Goal: Task Accomplishment & Management: Manage account settings

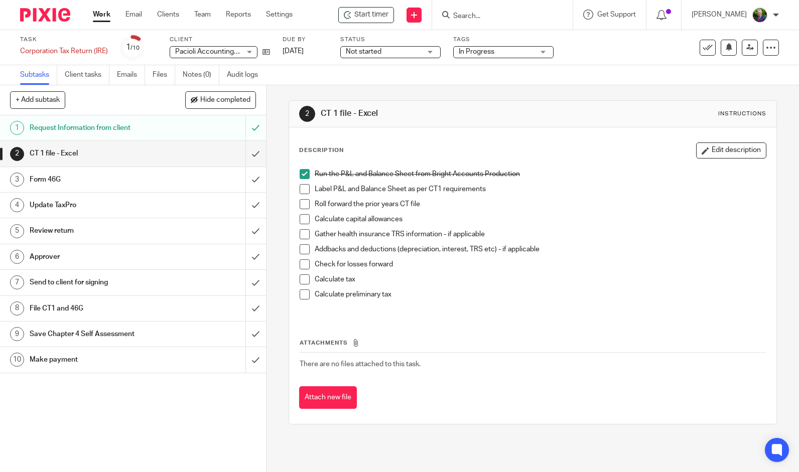
click at [58, 183] on h1 "Form 46G" at bounding box center [98, 179] width 137 height 15
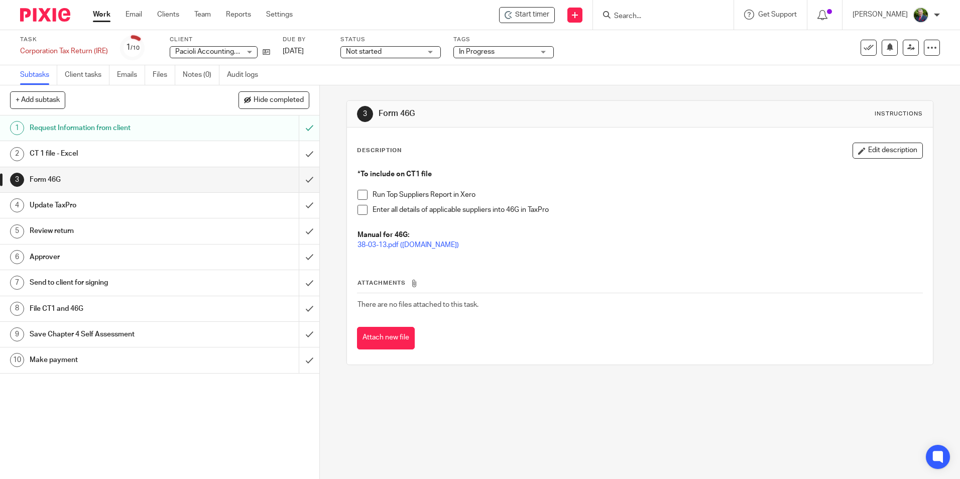
click at [112, 151] on h1 "CT 1 file - Excel" at bounding box center [116, 153] width 173 height 15
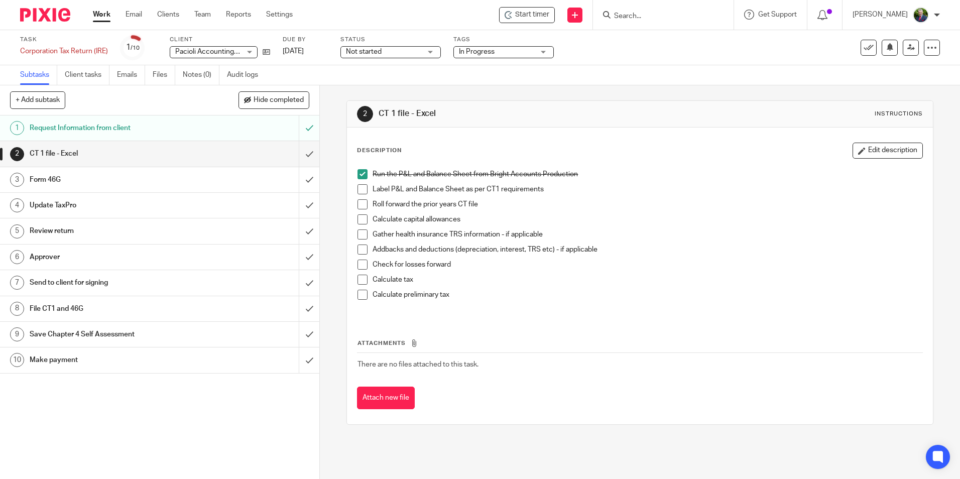
click at [357, 189] on span at bounding box center [362, 189] width 10 height 10
click at [360, 202] on span at bounding box center [362, 204] width 10 height 10
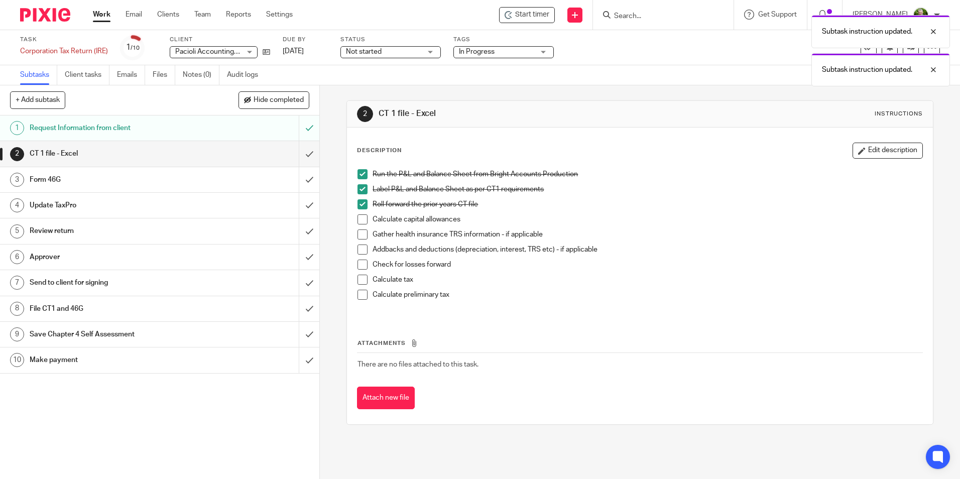
click at [359, 218] on span at bounding box center [362, 219] width 10 height 10
click at [358, 232] on span at bounding box center [362, 234] width 10 height 10
click at [359, 249] on span at bounding box center [362, 249] width 10 height 10
click at [359, 265] on span at bounding box center [362, 264] width 10 height 10
click at [359, 278] on span at bounding box center [362, 280] width 10 height 10
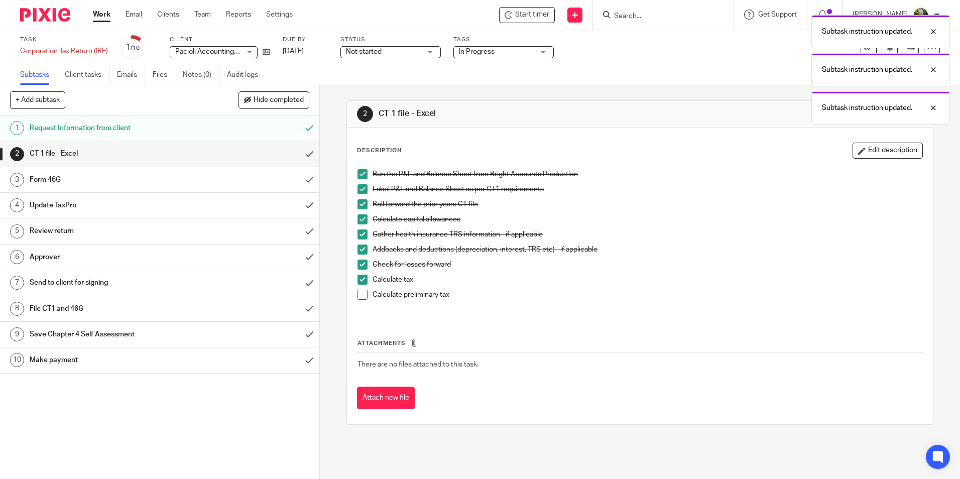
click at [362, 295] on span at bounding box center [362, 295] width 10 height 10
click at [361, 266] on span at bounding box center [362, 264] width 10 height 10
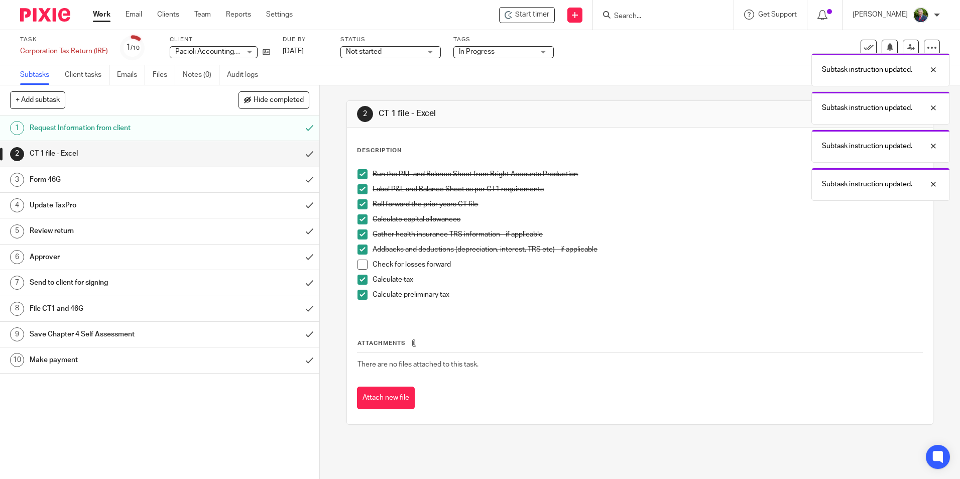
click at [359, 293] on span at bounding box center [362, 295] width 10 height 10
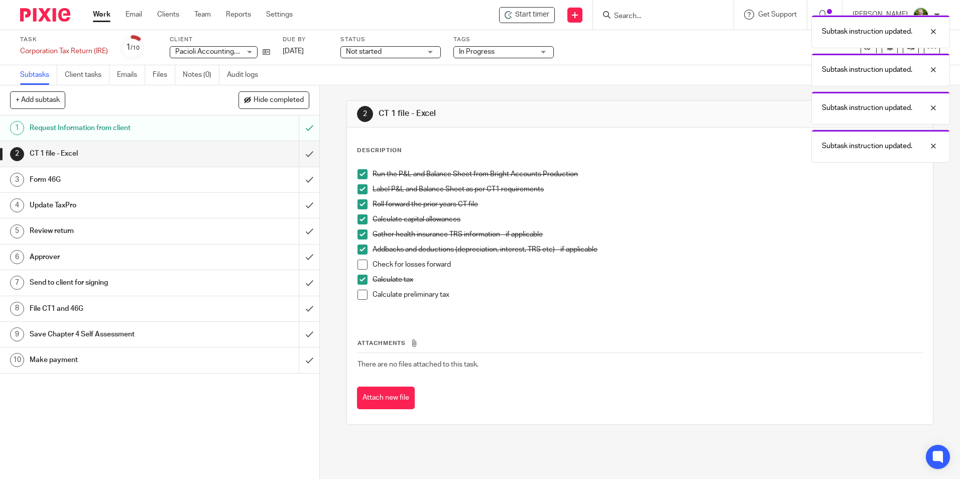
click at [224, 176] on div "Form 46G" at bounding box center [159, 179] width 259 height 15
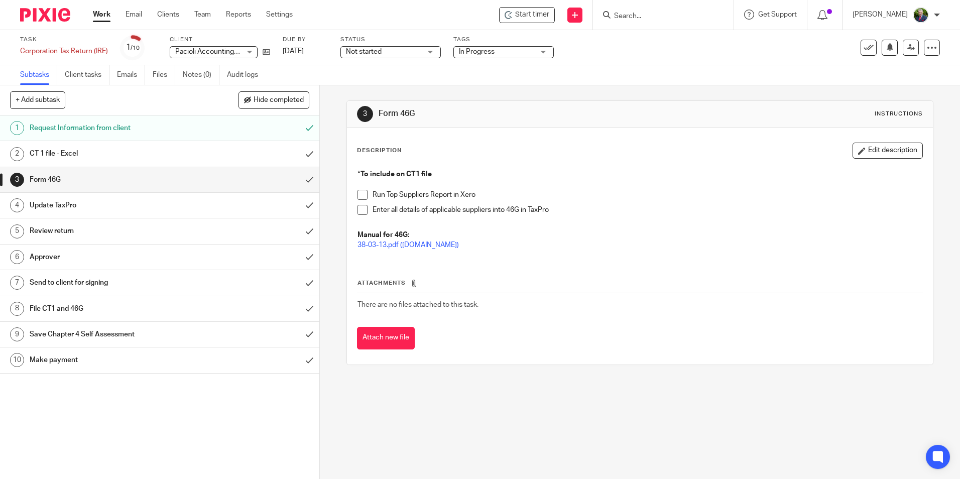
click at [360, 197] on span at bounding box center [362, 195] width 10 height 10
click at [362, 209] on span at bounding box center [362, 210] width 10 height 10
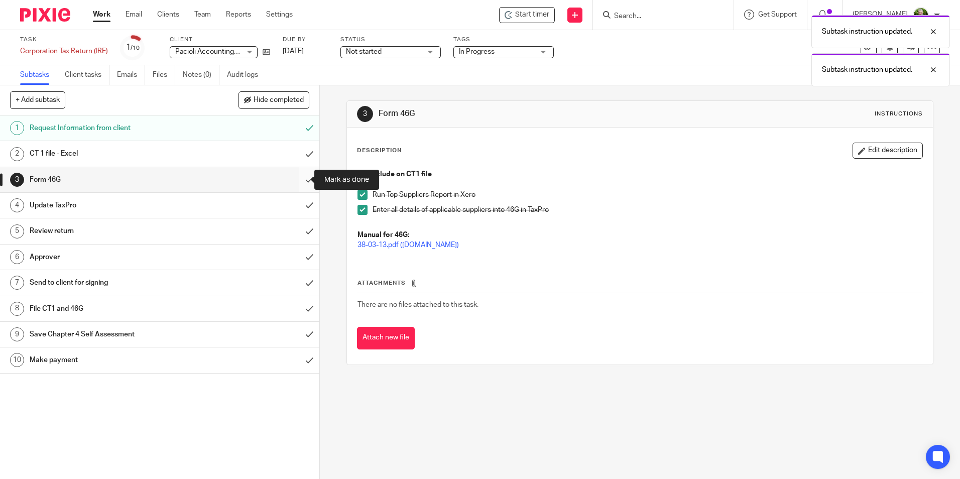
click at [302, 181] on input "submit" at bounding box center [159, 179] width 319 height 25
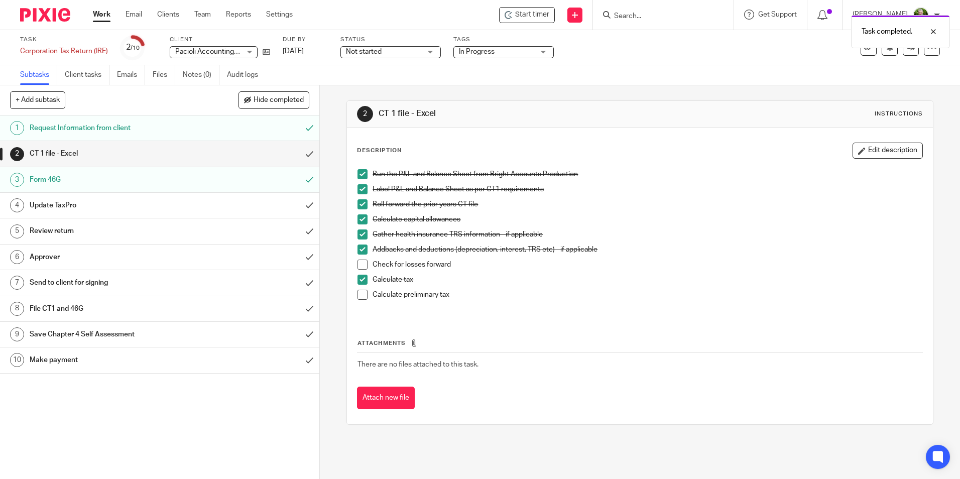
click at [216, 212] on div "Update TaxPro" at bounding box center [159, 205] width 259 height 15
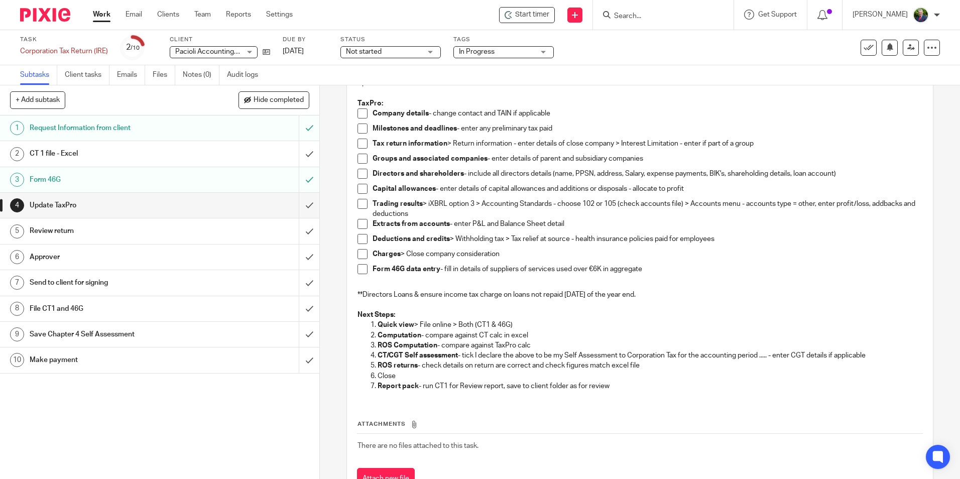
scroll to position [100, 0]
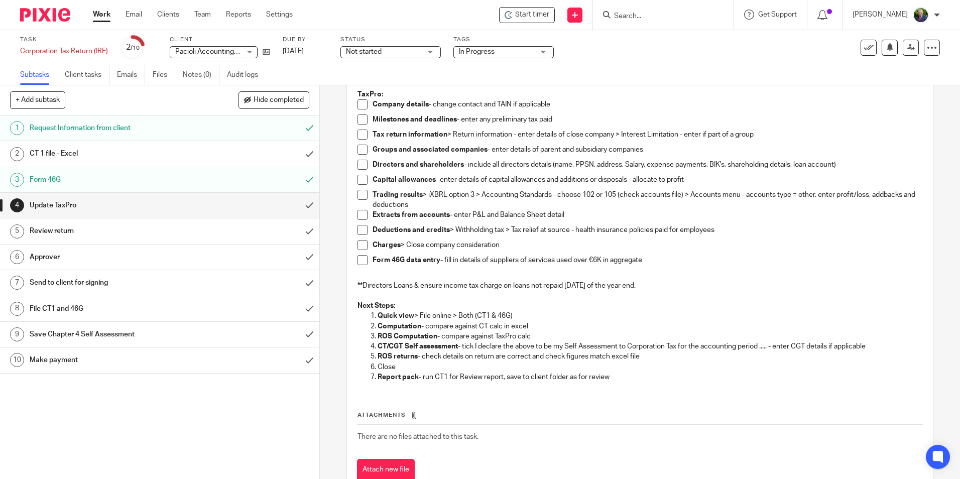
click at [359, 100] on span at bounding box center [362, 104] width 10 height 10
click at [110, 125] on h1 "Request Information from client" at bounding box center [116, 127] width 173 height 15
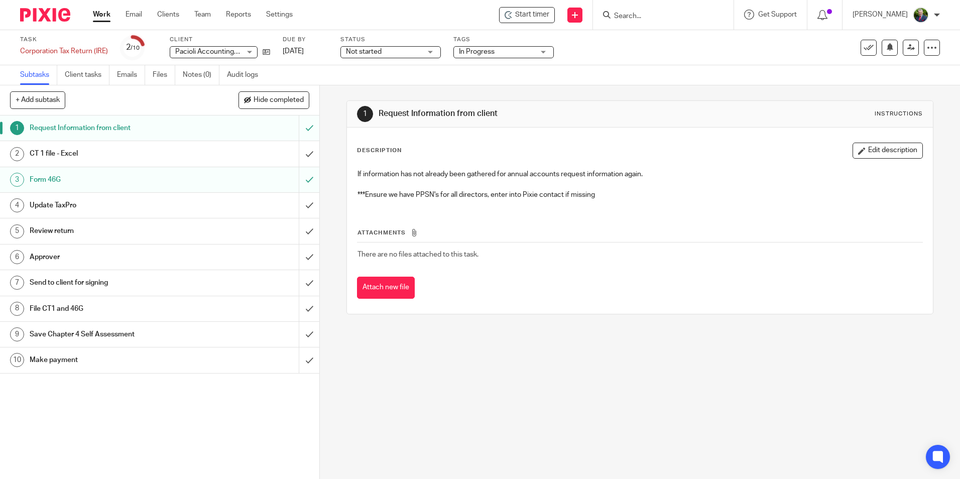
click at [155, 155] on h1 "CT 1 file - Excel" at bounding box center [116, 153] width 173 height 15
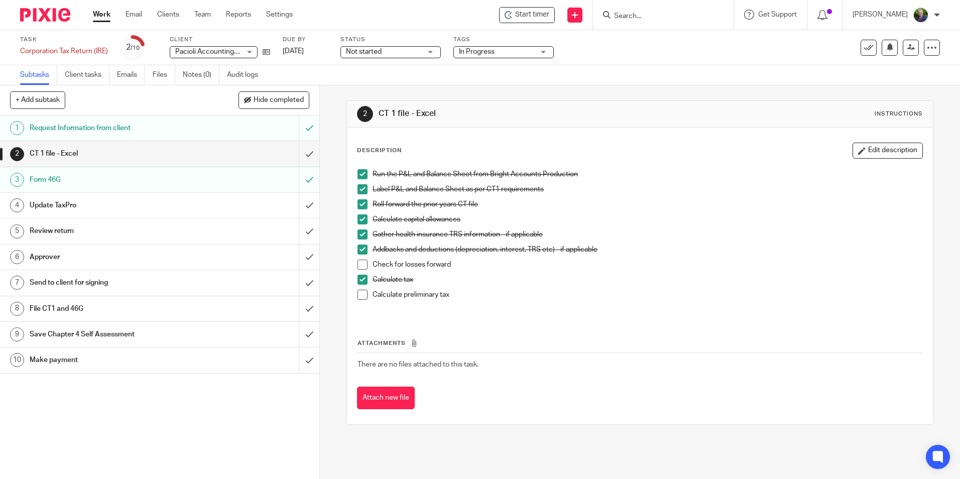
click at [359, 264] on span at bounding box center [362, 264] width 10 height 10
click at [359, 295] on span at bounding box center [362, 295] width 10 height 10
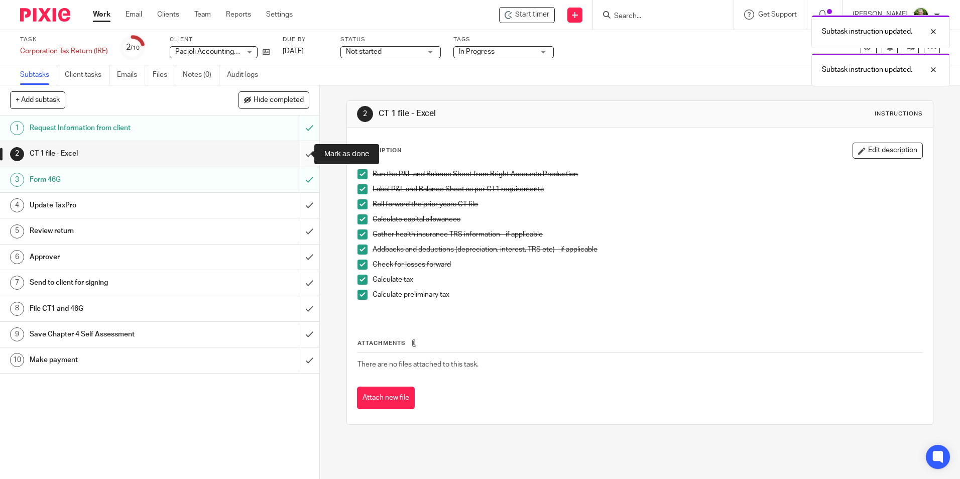
click at [304, 155] on input "submit" at bounding box center [159, 153] width 319 height 25
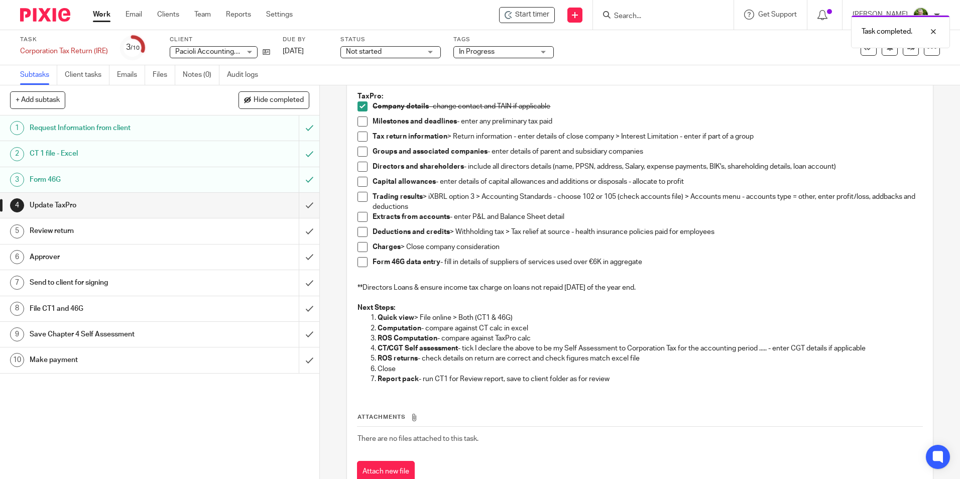
scroll to position [100, 0]
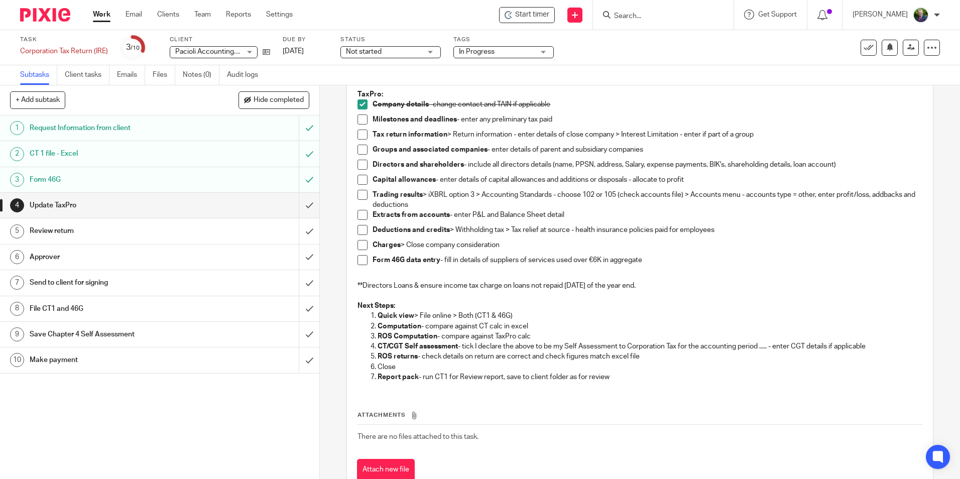
click at [359, 118] on span at bounding box center [362, 119] width 10 height 10
click at [360, 136] on span at bounding box center [362, 134] width 10 height 10
click at [359, 150] on span at bounding box center [362, 150] width 10 height 10
click at [360, 163] on span at bounding box center [362, 165] width 10 height 10
click at [362, 177] on span at bounding box center [362, 180] width 10 height 10
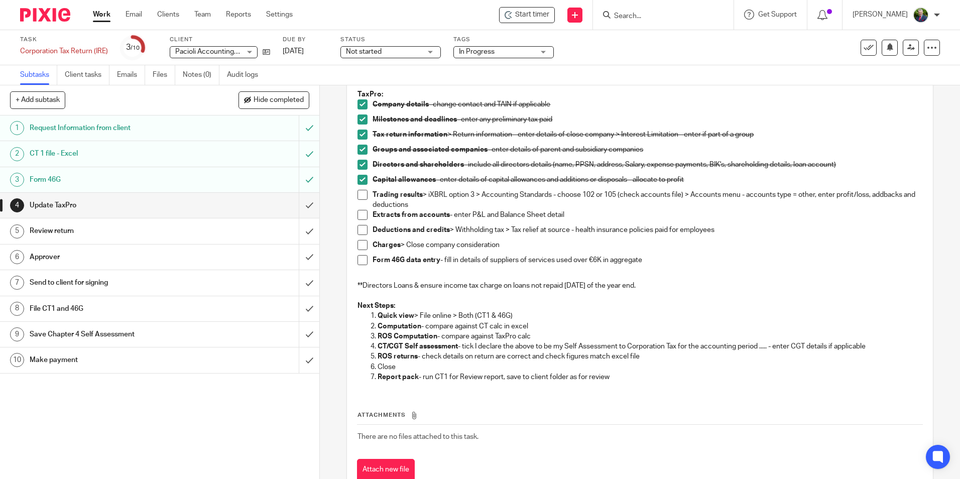
click at [366, 200] on li "Trading results > iXBRL option 3 > Accounting Standards - choose 102 or 105 (ch…" at bounding box center [639, 200] width 564 height 21
click at [360, 195] on span at bounding box center [362, 195] width 10 height 10
click at [359, 215] on span at bounding box center [362, 215] width 10 height 10
click at [359, 230] on span at bounding box center [362, 230] width 10 height 10
click at [361, 244] on span at bounding box center [362, 245] width 10 height 10
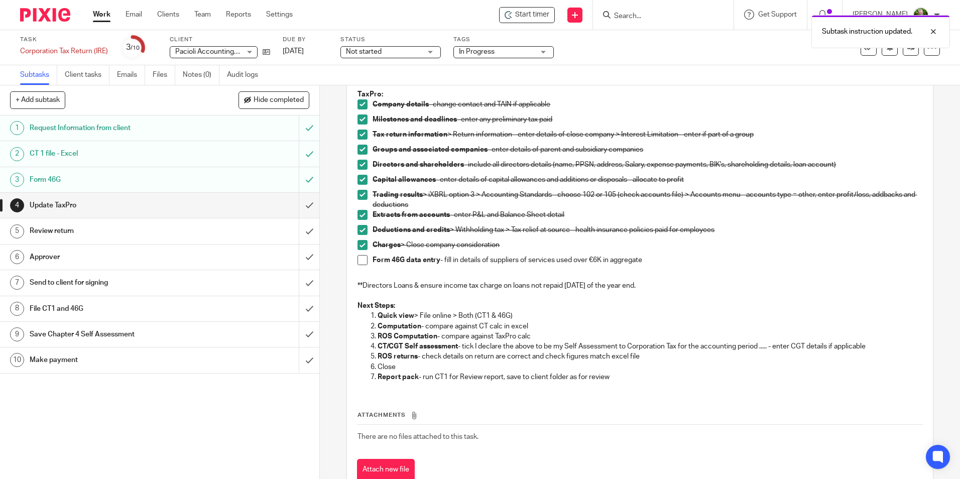
click at [360, 262] on span at bounding box center [362, 260] width 10 height 10
click at [297, 205] on input "submit" at bounding box center [159, 205] width 319 height 25
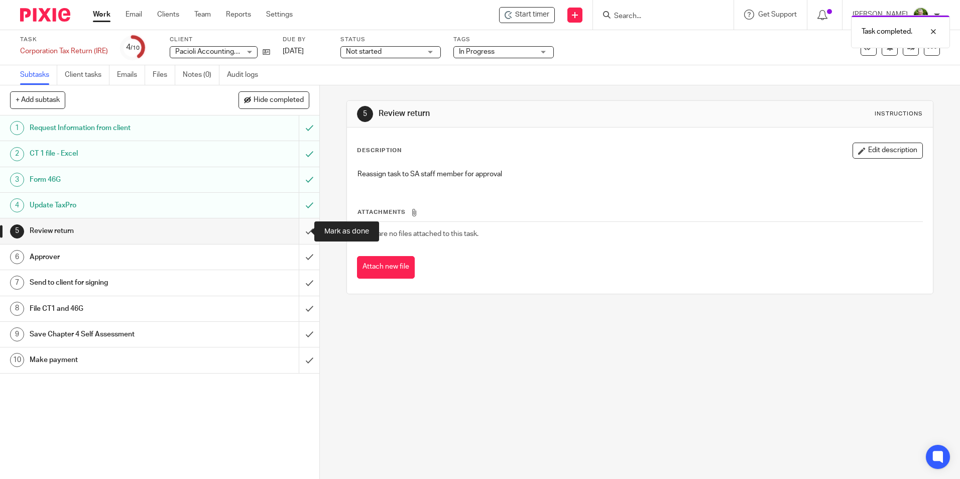
click at [301, 231] on input "submit" at bounding box center [159, 230] width 319 height 25
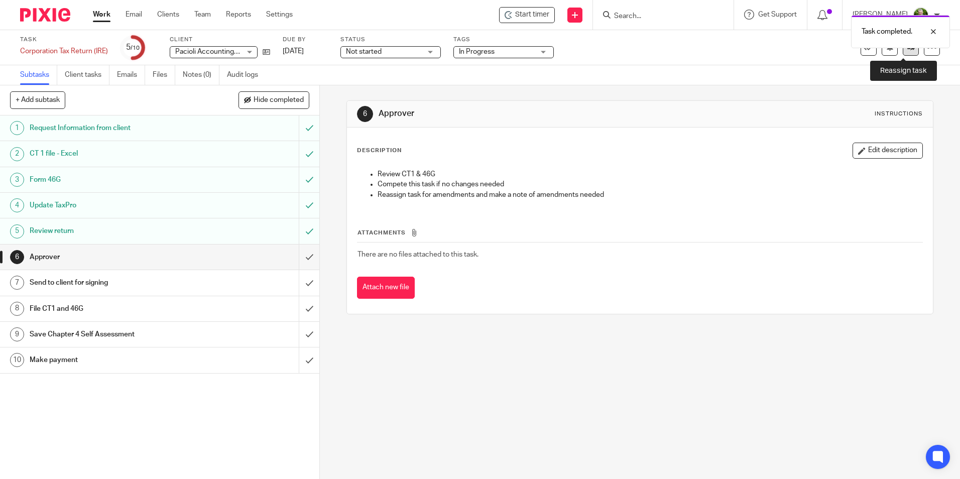
click at [903, 52] on link at bounding box center [910, 48] width 16 height 16
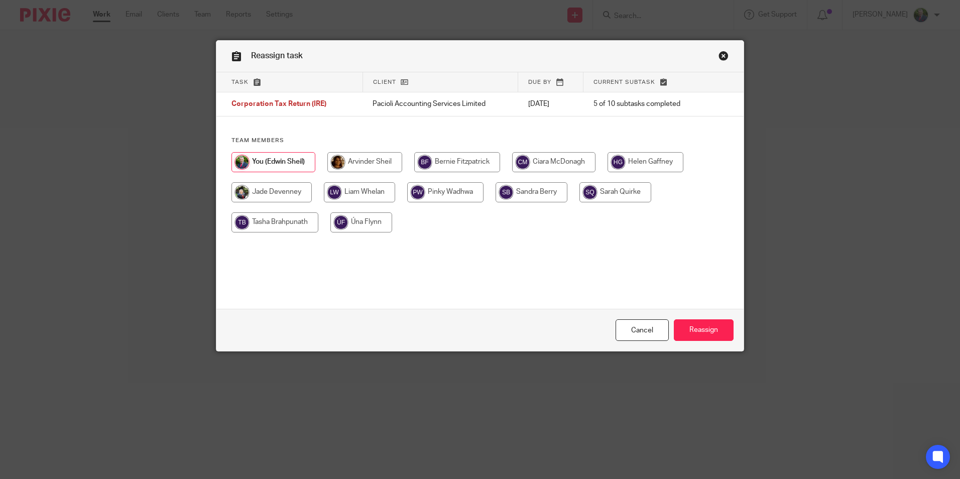
click at [362, 161] on input "radio" at bounding box center [364, 162] width 75 height 20
radio input "true"
click at [712, 330] on input "Reassign" at bounding box center [704, 330] width 60 height 22
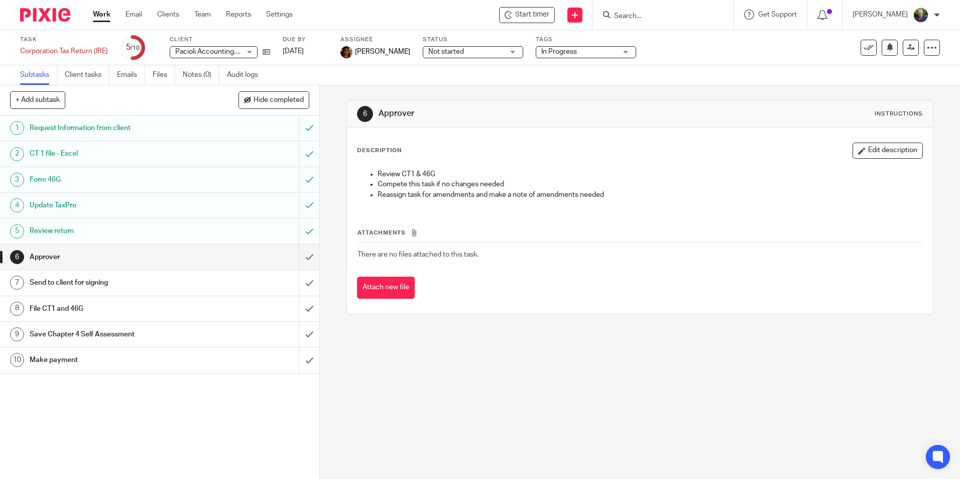
click at [101, 12] on link "Work" at bounding box center [102, 15] width 18 height 10
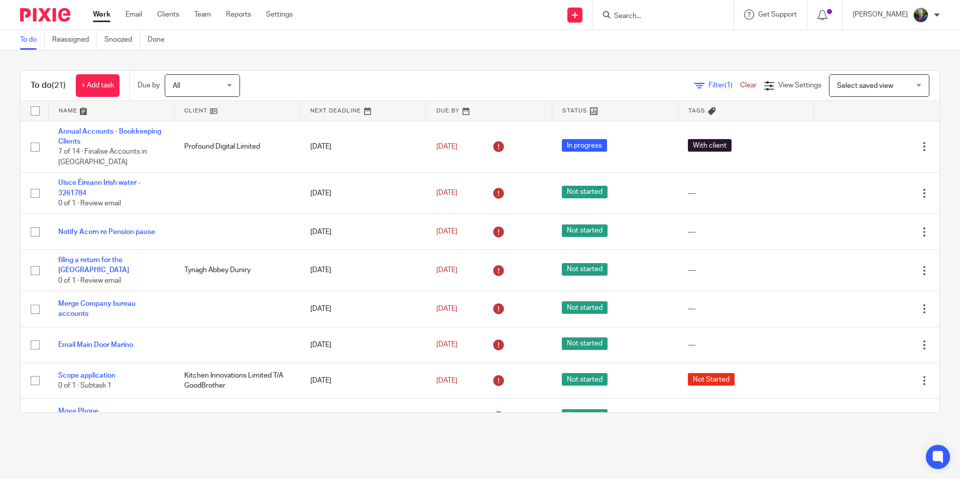
click at [688, 11] on form at bounding box center [666, 15] width 107 height 13
click at [692, 16] on input "Search" at bounding box center [658, 16] width 90 height 9
type input "pacio"
click at [687, 40] on link at bounding box center [700, 39] width 179 height 15
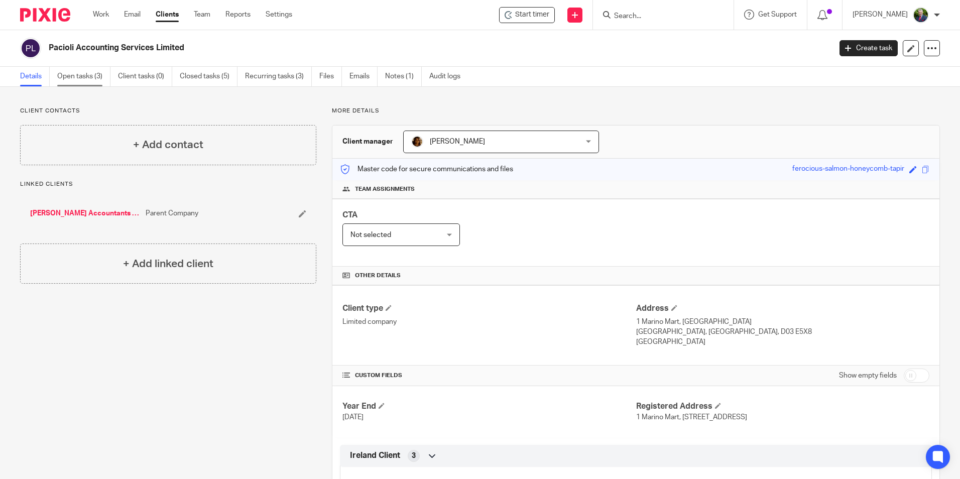
click at [96, 74] on link "Open tasks (3)" at bounding box center [83, 77] width 53 height 20
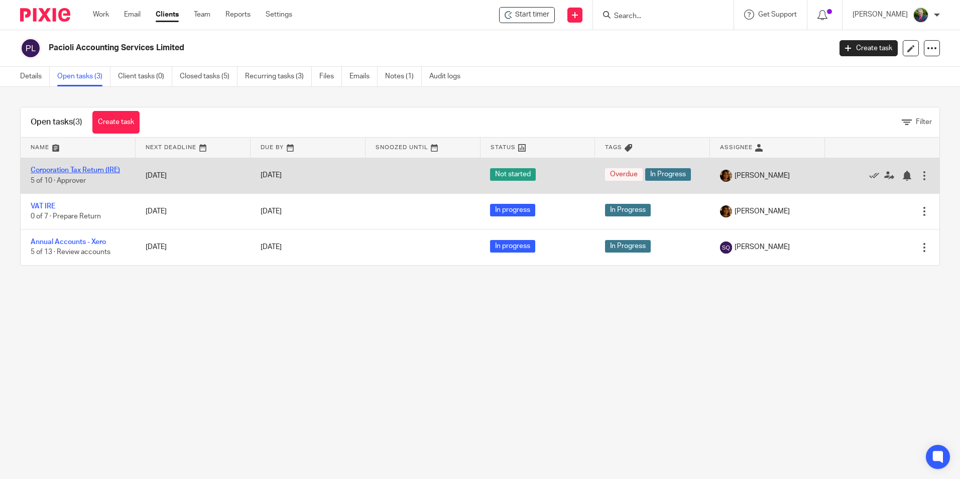
click at [111, 170] on link "Corporation Tax Return (IRE)" at bounding box center [75, 170] width 89 height 7
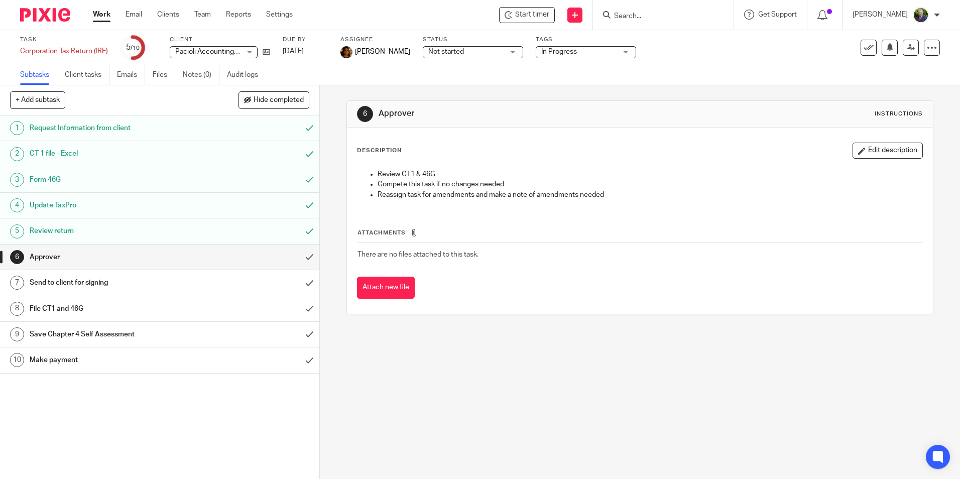
click at [468, 54] on span "Not started" at bounding box center [465, 52] width 75 height 11
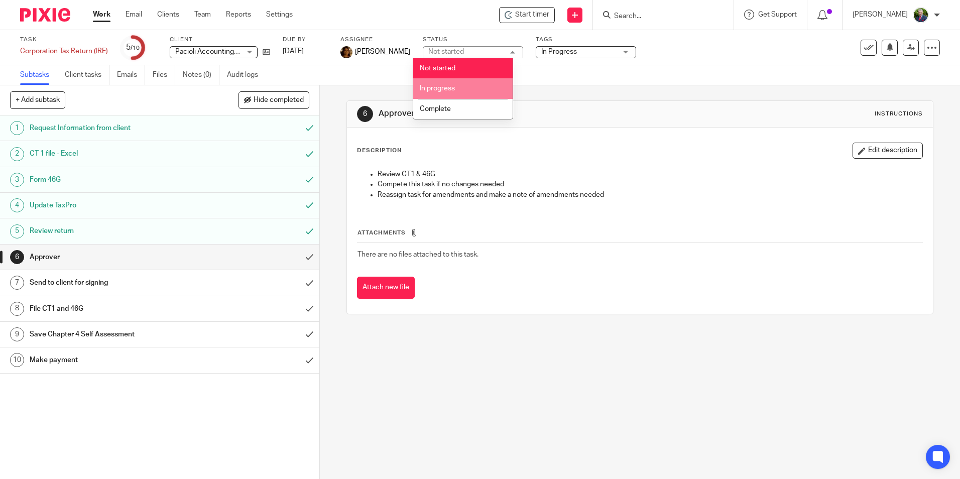
click at [458, 87] on li "In progress" at bounding box center [462, 88] width 99 height 21
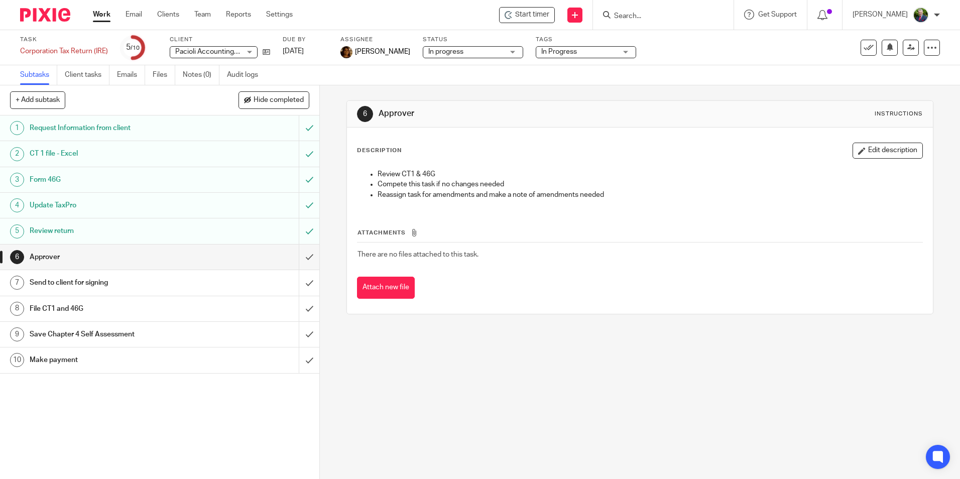
click at [555, 53] on span "In Progress" at bounding box center [559, 51] width 36 height 7
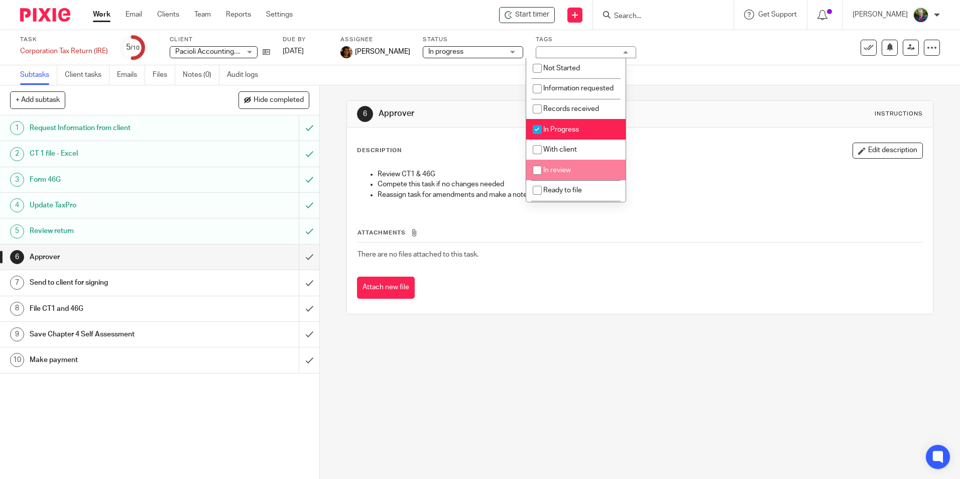
click at [568, 174] on span "In review" at bounding box center [557, 170] width 28 height 7
checkbox input "true"
click at [555, 133] on span "In Progress" at bounding box center [561, 129] width 36 height 7
checkbox input "false"
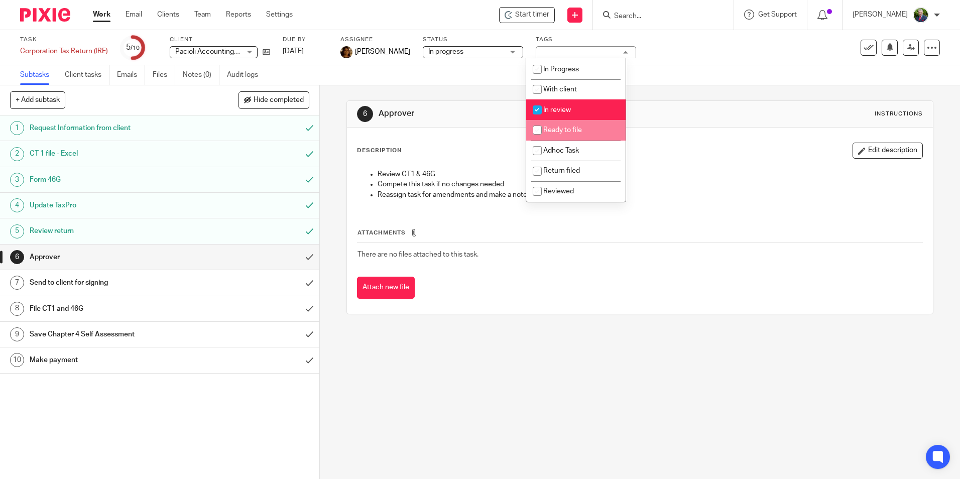
scroll to position [70, 0]
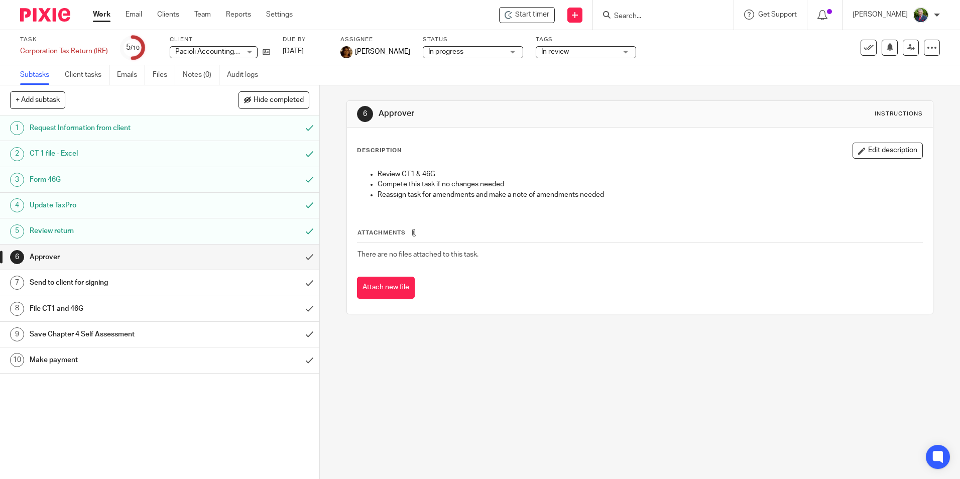
click at [733, 58] on div "Task Corporation Tax Return (IRE) Save Corporation Tax Return (IRE) 5 /10 Clien…" at bounding box center [403, 48] width 766 height 24
click at [108, 13] on link "Work" at bounding box center [102, 15] width 18 height 10
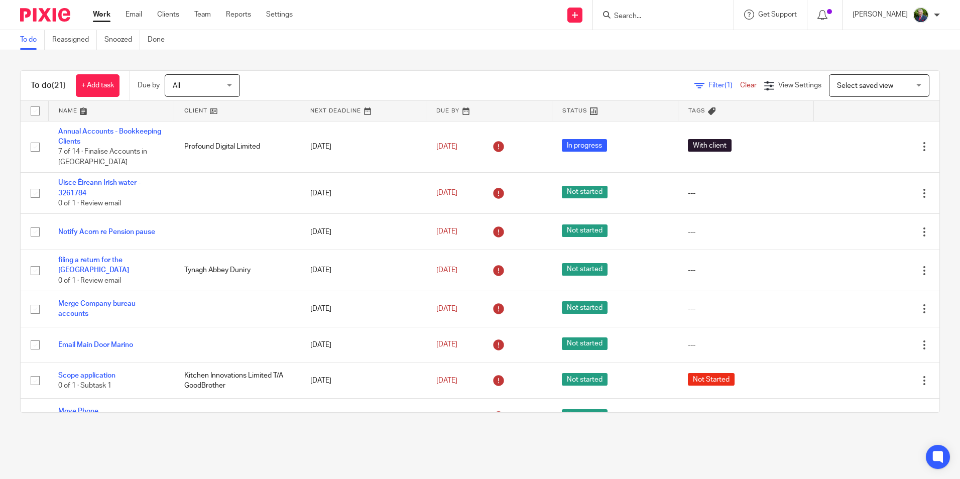
click at [674, 17] on input "Search" at bounding box center [658, 16] width 90 height 9
type input "[PERSON_NAME]"
click at [679, 40] on link at bounding box center [700, 39] width 179 height 15
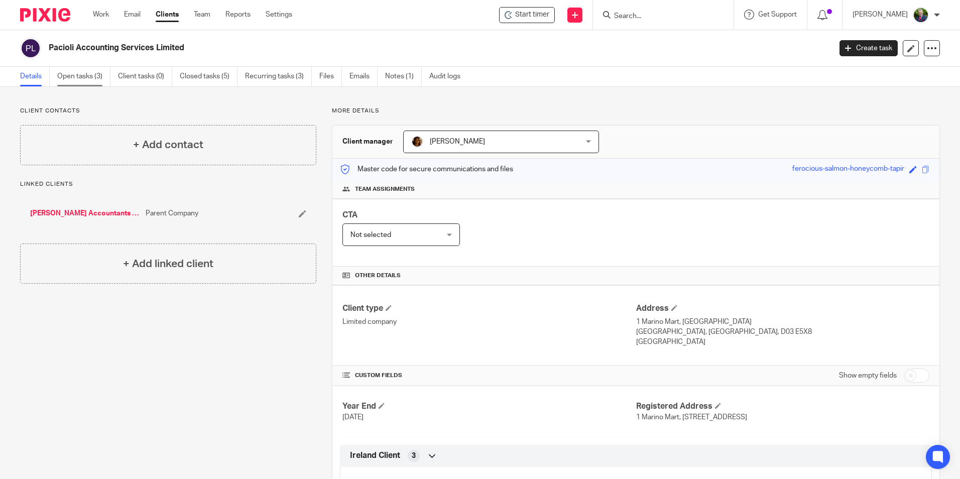
click at [82, 73] on link "Open tasks (3)" at bounding box center [83, 77] width 53 height 20
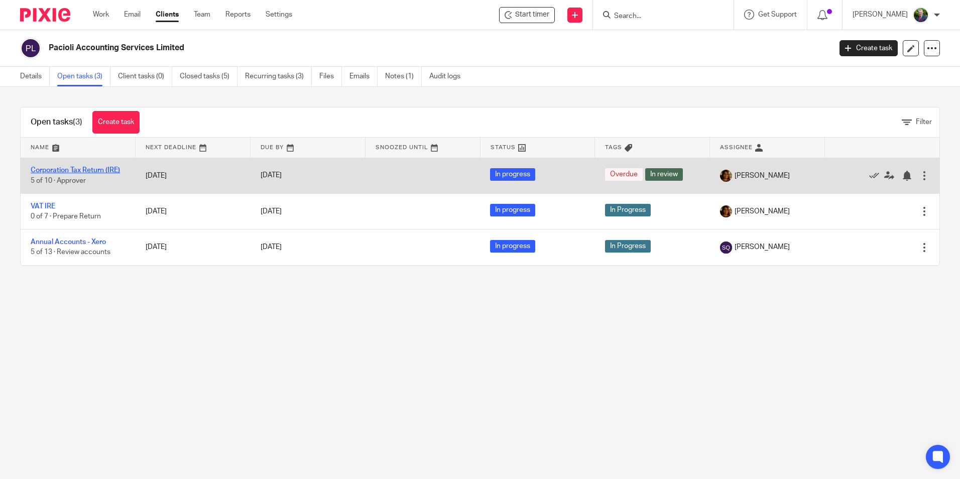
click at [103, 168] on link "Corporation Tax Return (IRE)" at bounding box center [75, 170] width 89 height 7
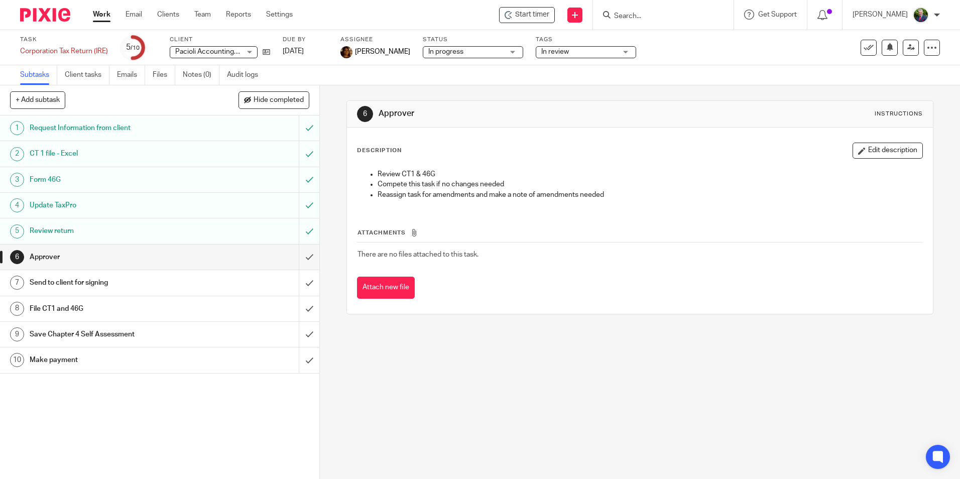
click at [566, 51] on span "In review" at bounding box center [578, 52] width 75 height 11
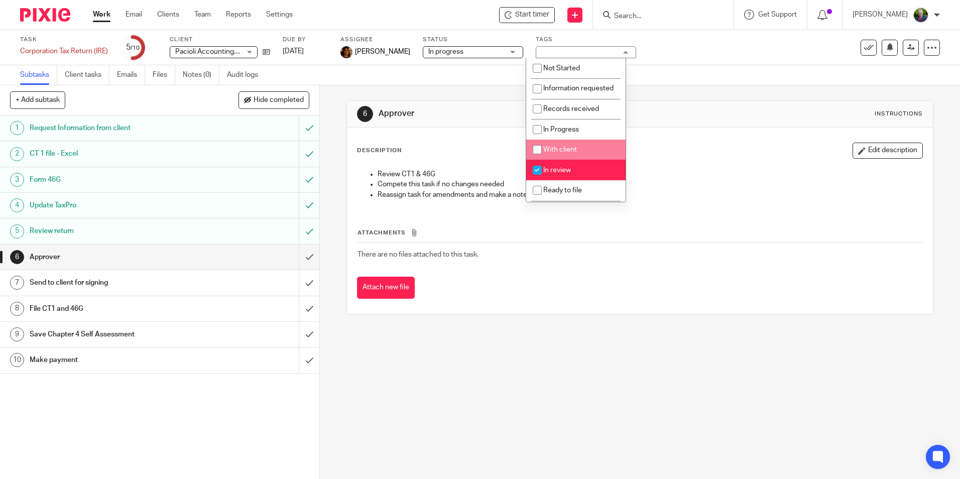
click at [470, 55] on span "In progress" at bounding box center [465, 52] width 75 height 11
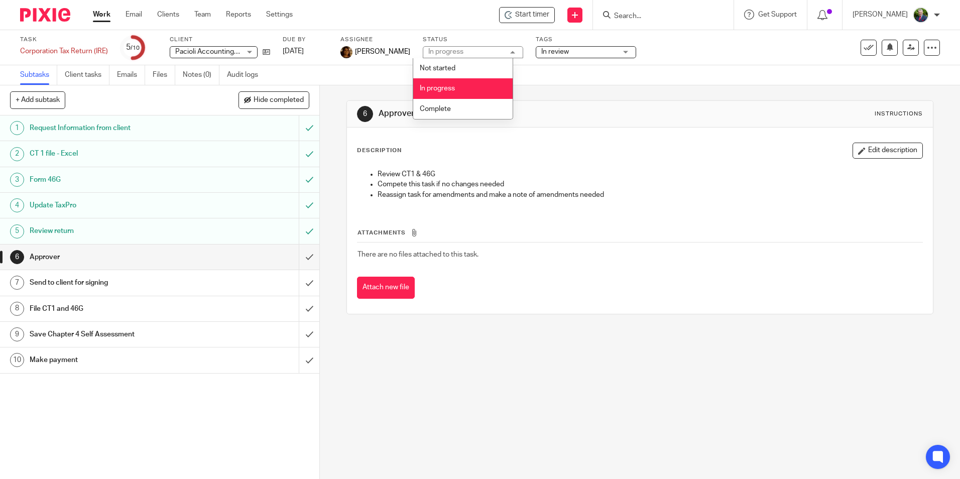
click at [457, 87] on li "In progress" at bounding box center [462, 88] width 99 height 21
click at [591, 51] on span "In review" at bounding box center [578, 52] width 75 height 11
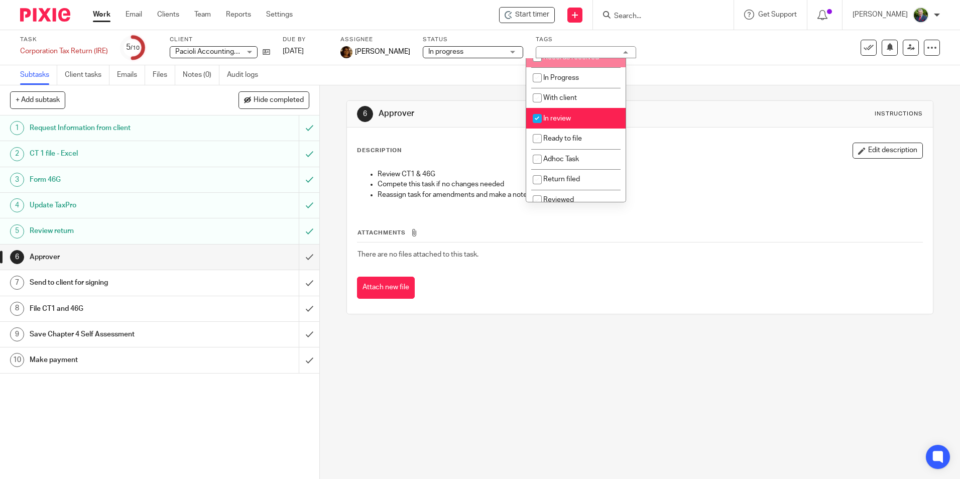
scroll to position [70, 0]
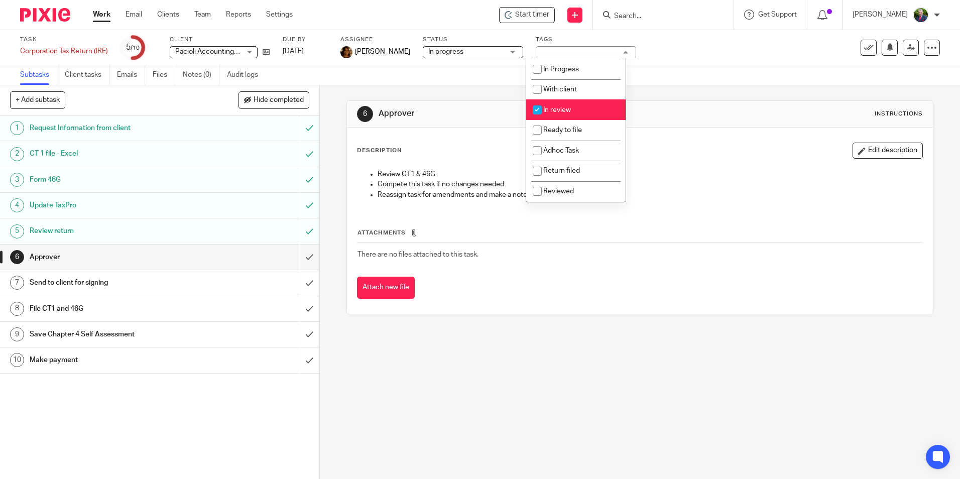
click at [674, 74] on div "Subtasks Client tasks Emails Files Notes (0) Audit logs" at bounding box center [480, 75] width 960 height 20
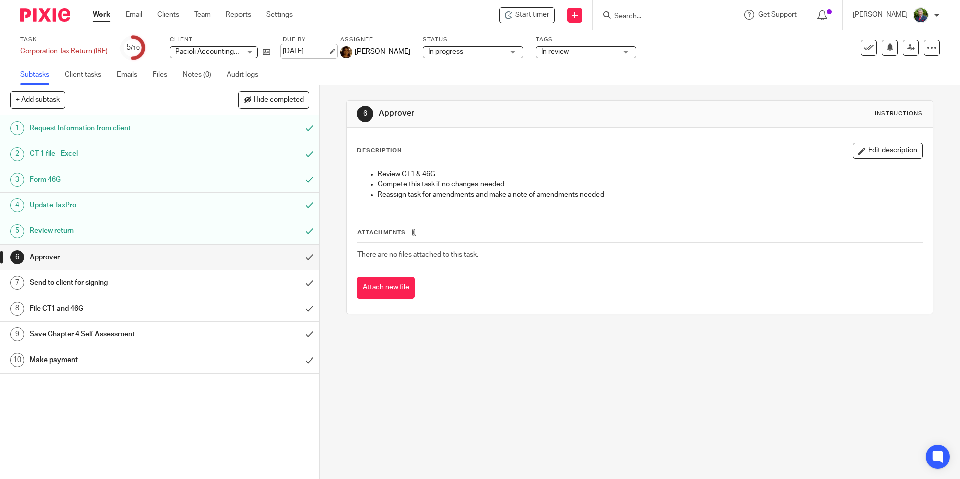
click at [328, 53] on link "[DATE]" at bounding box center [305, 51] width 45 height 11
click at [686, 61] on div "Task Corporation Tax Return (IRE) Save Corporation Tax Return (IRE) 5 /10 Clien…" at bounding box center [480, 47] width 960 height 35
click at [101, 14] on link "Work" at bounding box center [102, 15] width 18 height 10
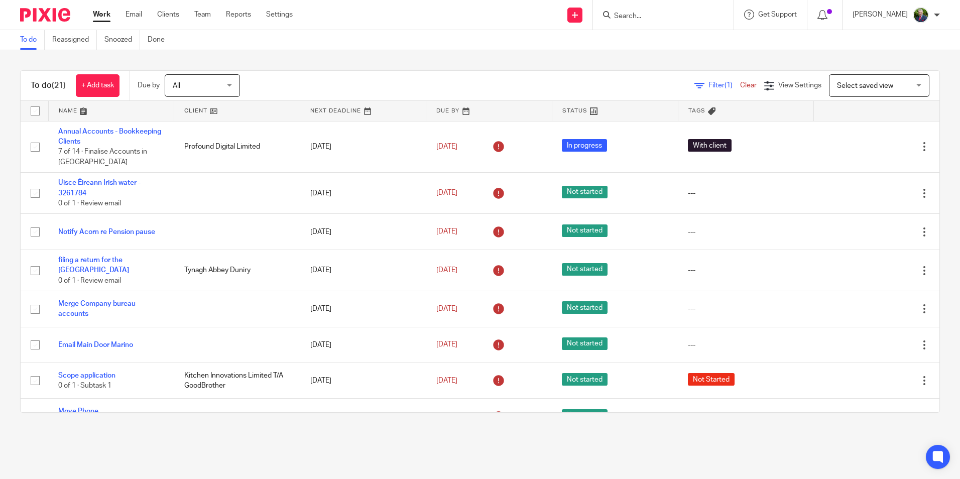
click at [679, 16] on input "Search" at bounding box center [658, 16] width 90 height 9
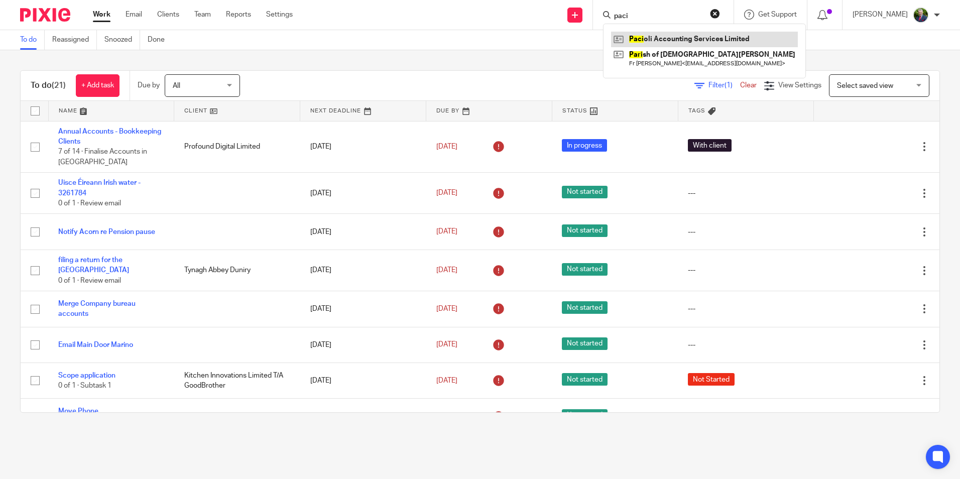
type input "paci"
click at [684, 38] on link at bounding box center [704, 39] width 187 height 15
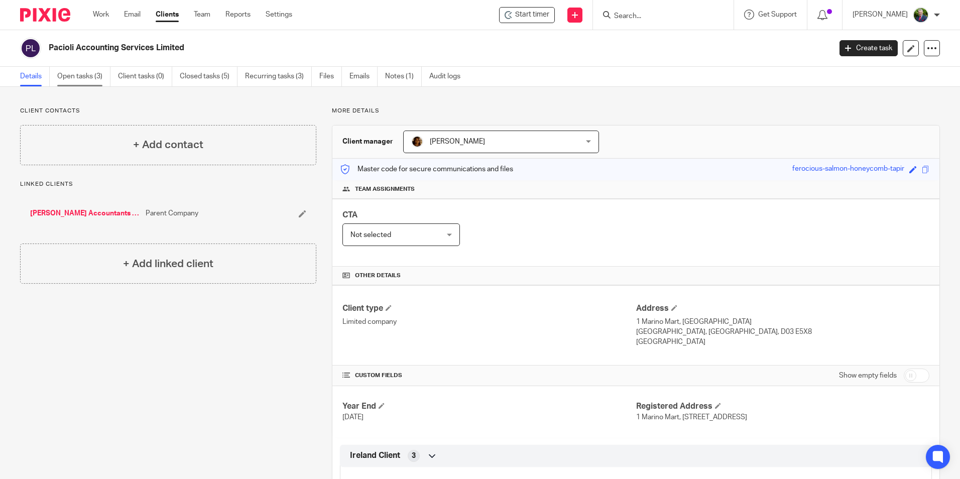
click at [98, 78] on link "Open tasks (3)" at bounding box center [83, 77] width 53 height 20
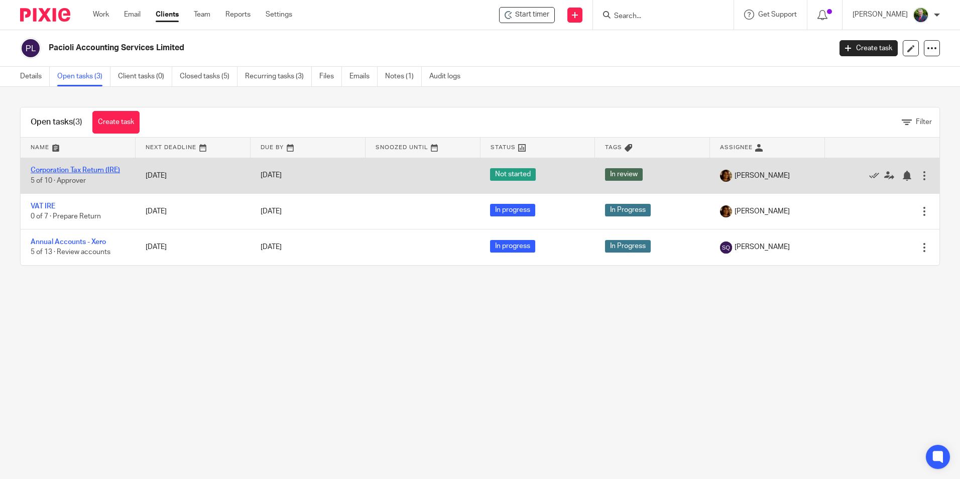
click at [104, 172] on link "Corporation Tax Return (IRE)" at bounding box center [75, 170] width 89 height 7
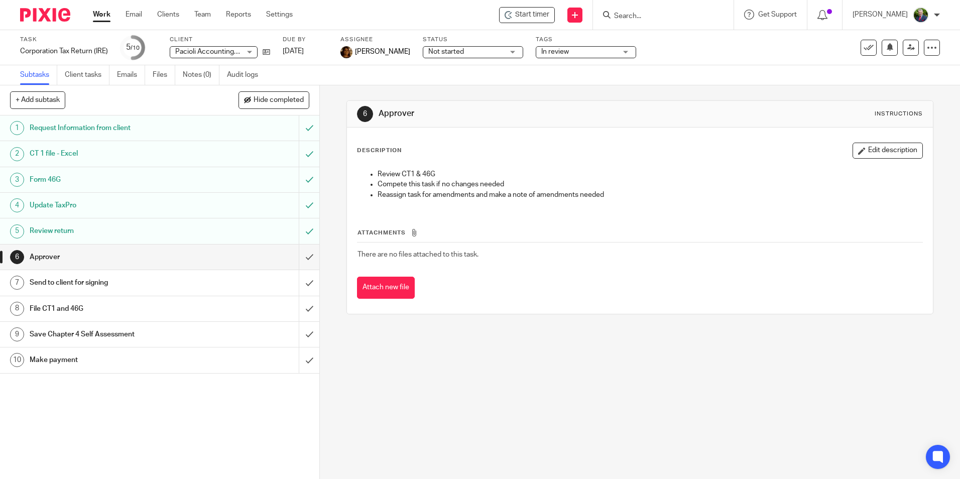
click at [485, 49] on span "Not started" at bounding box center [465, 52] width 75 height 11
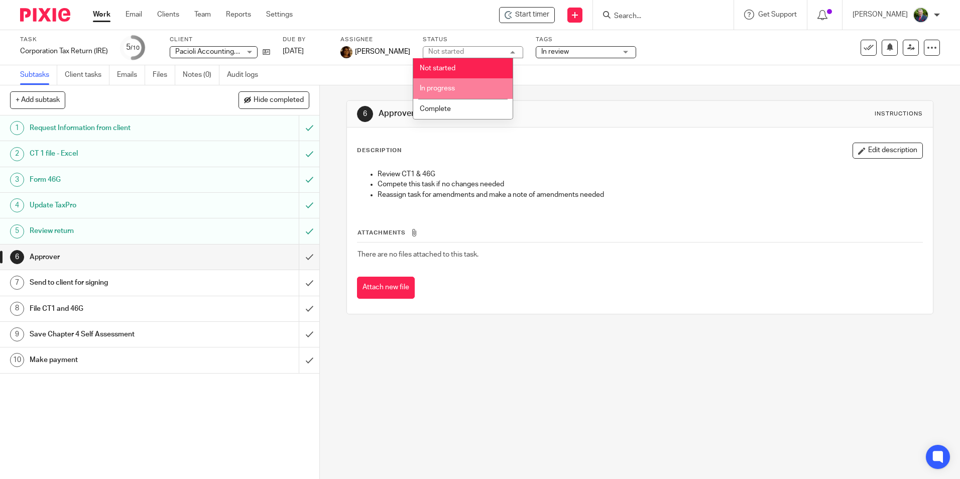
click at [442, 87] on span "In progress" at bounding box center [437, 88] width 35 height 7
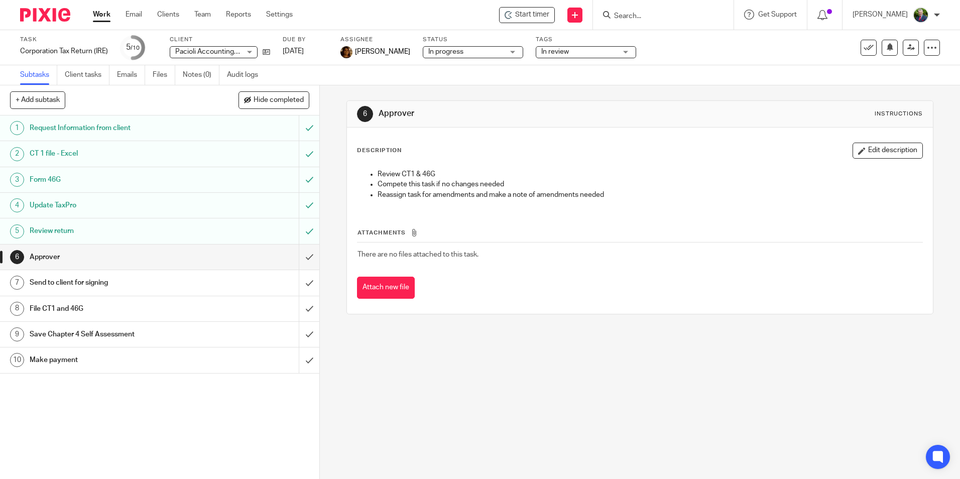
click at [446, 83] on div "Subtasks Client tasks Emails Files Notes (0) Audit logs" at bounding box center [480, 75] width 960 height 20
click at [100, 17] on link "Work" at bounding box center [102, 15] width 18 height 10
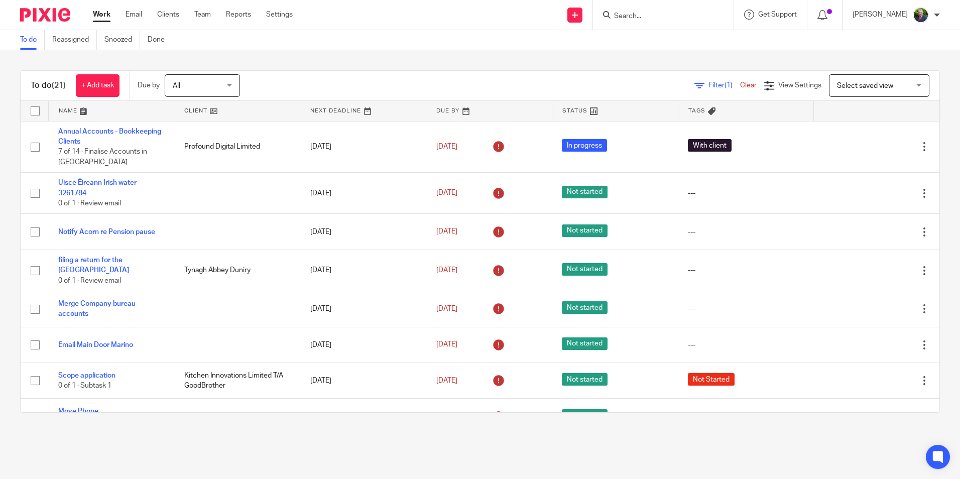
click at [691, 18] on input "Search" at bounding box center [658, 16] width 90 height 9
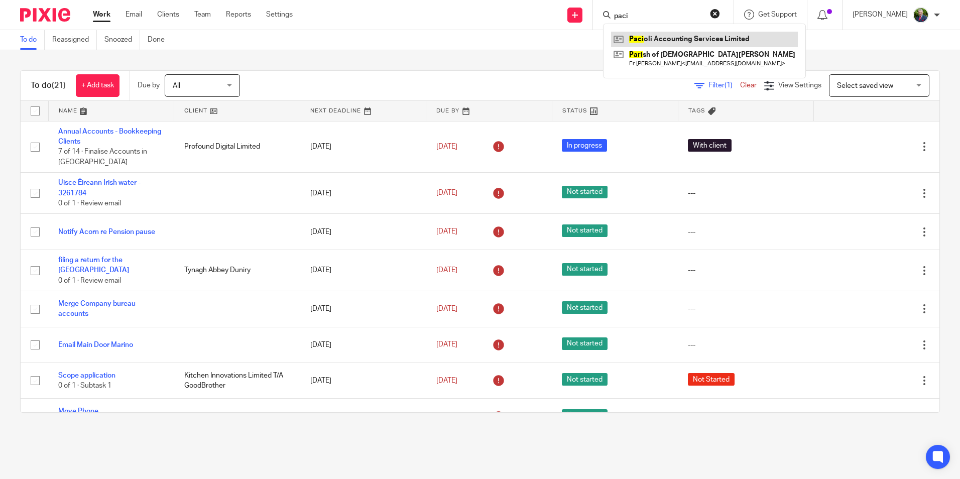
type input "paci"
click at [680, 40] on link at bounding box center [704, 39] width 187 height 15
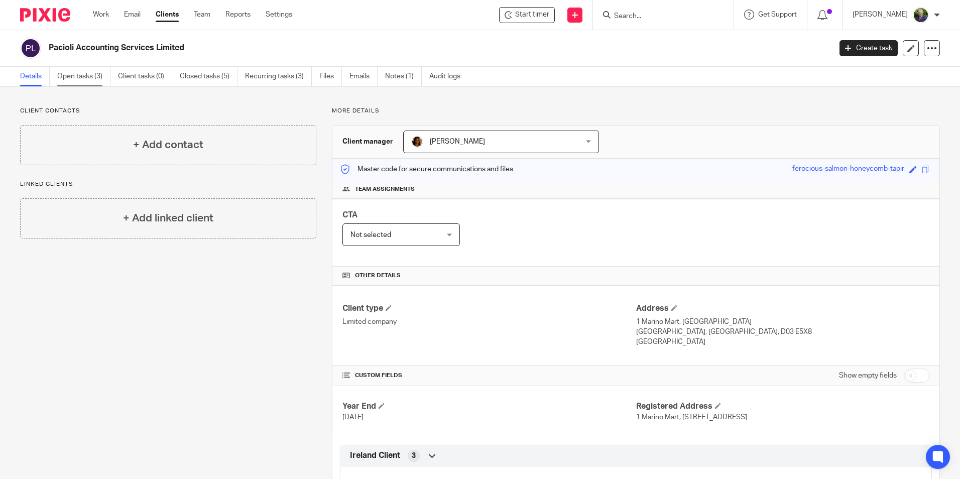
click at [98, 73] on link "Open tasks (3)" at bounding box center [83, 77] width 53 height 20
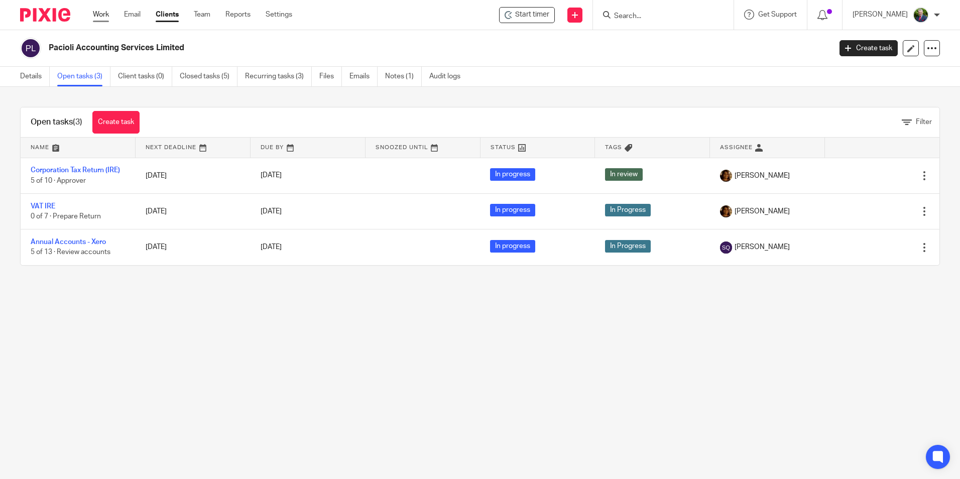
click at [105, 12] on link "Work" at bounding box center [101, 15] width 16 height 10
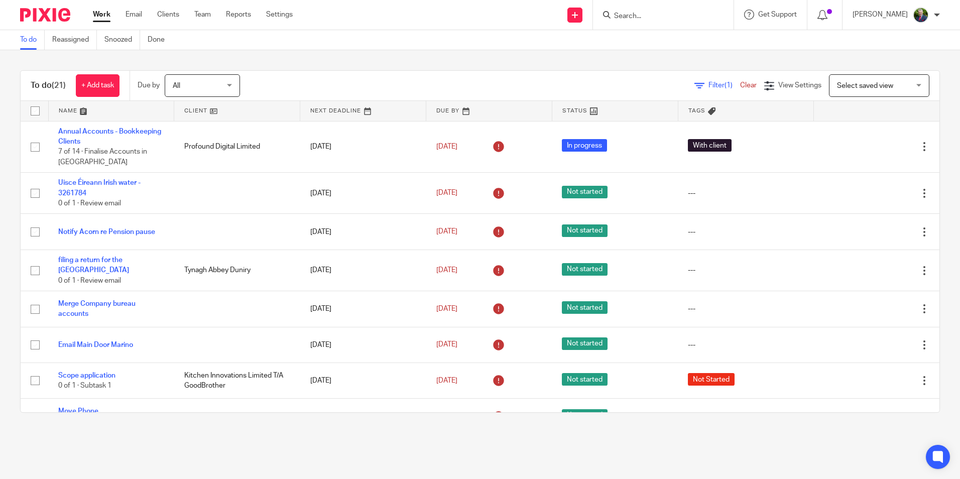
drag, startPoint x: 66, startPoint y: 108, endPoint x: 71, endPoint y: 111, distance: 5.9
click at [66, 108] on link at bounding box center [111, 111] width 125 height 20
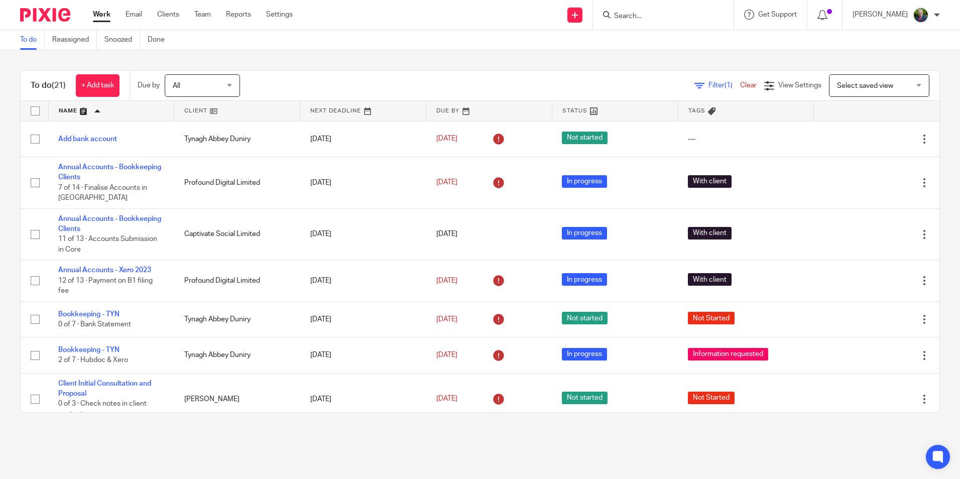
click at [687, 13] on input "Search" at bounding box center [658, 16] width 90 height 9
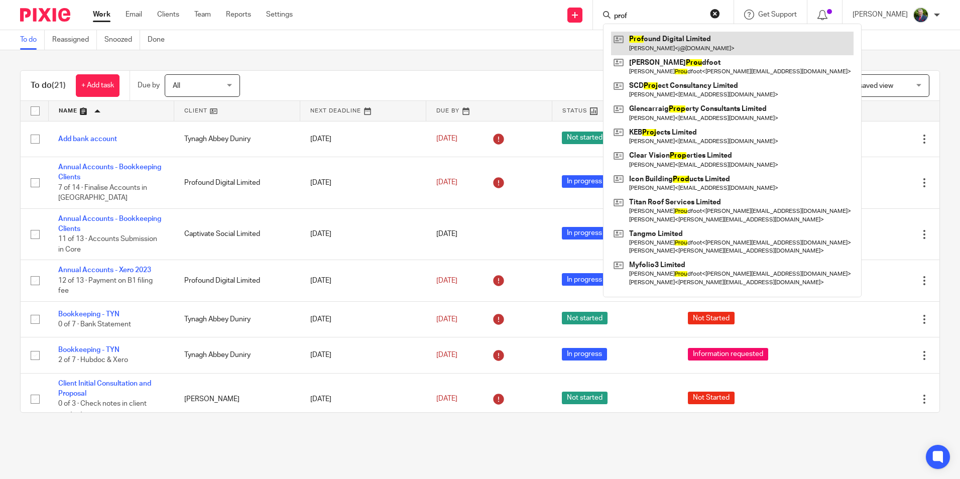
type input "prof"
click at [685, 39] on link at bounding box center [732, 43] width 242 height 23
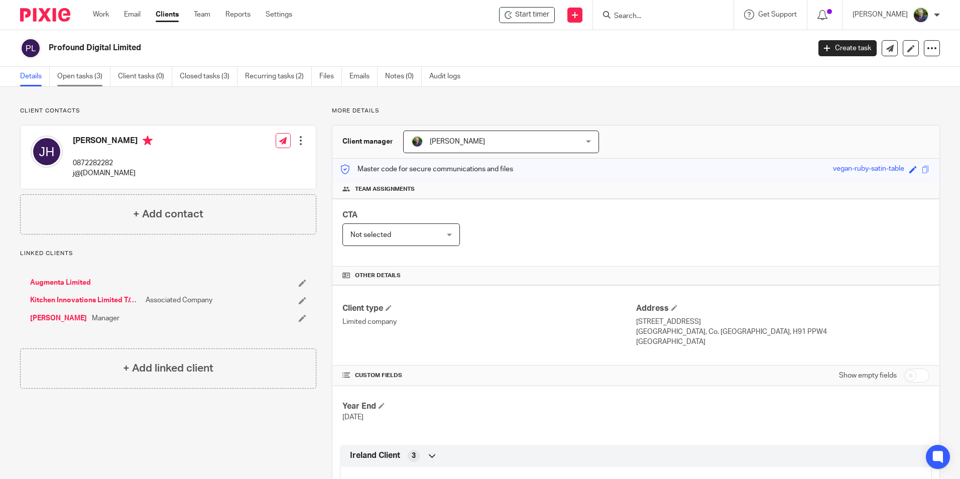
click at [74, 77] on link "Open tasks (3)" at bounding box center [83, 77] width 53 height 20
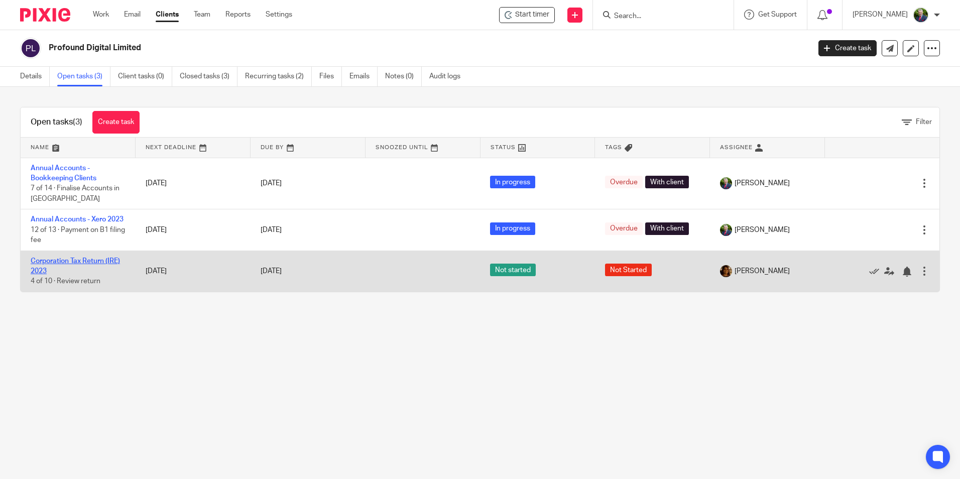
click at [104, 274] on link "Corporation Tax Return (IRE) 2023" at bounding box center [75, 265] width 89 height 17
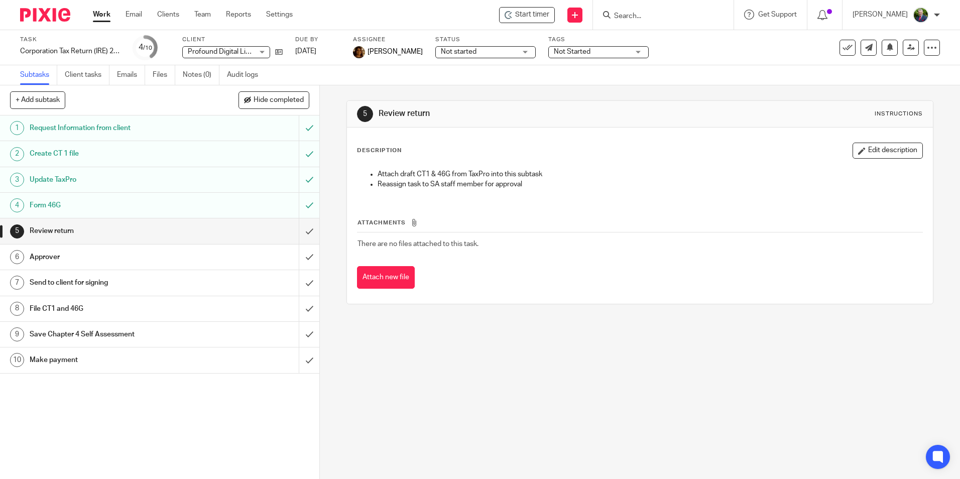
click at [494, 51] on span "Not started" at bounding box center [478, 52] width 75 height 11
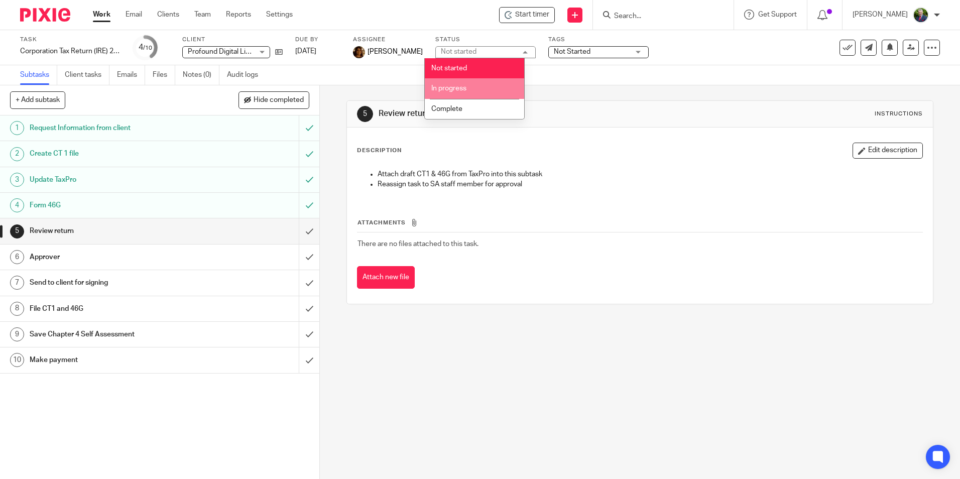
click at [470, 86] on li "In progress" at bounding box center [474, 88] width 99 height 21
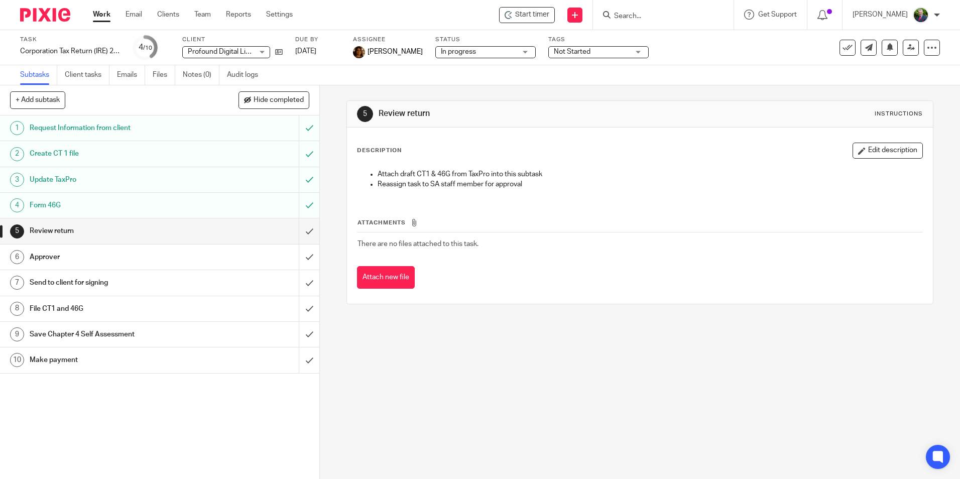
click at [591, 53] on span "Not Started" at bounding box center [591, 52] width 75 height 11
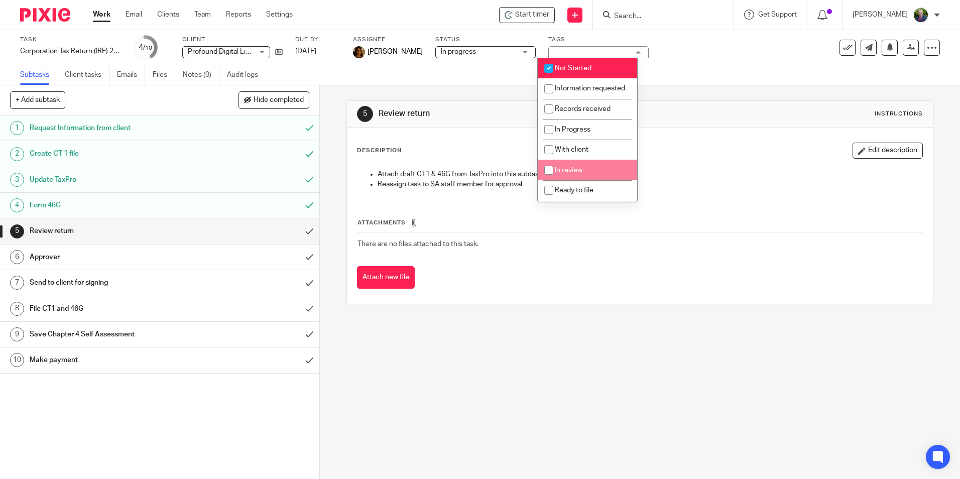
click at [567, 174] on span "In review" at bounding box center [569, 170] width 28 height 7
checkbox input "true"
click at [549, 67] on input "checkbox" at bounding box center [548, 68] width 19 height 19
checkbox input "false"
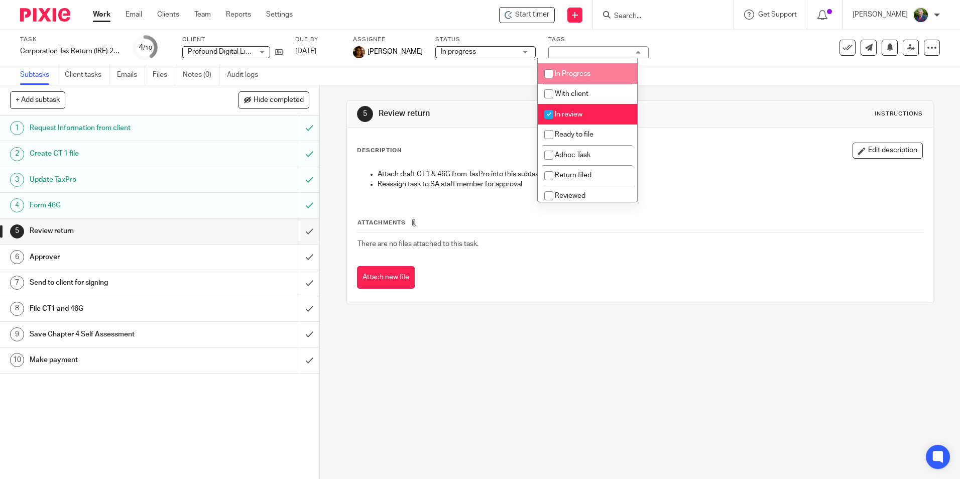
scroll to position [70, 0]
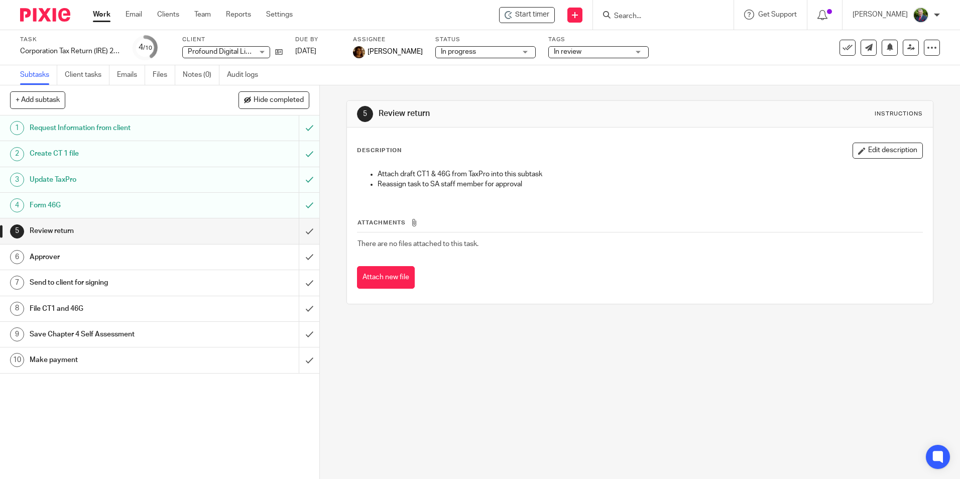
click at [686, 73] on div "Subtasks Client tasks Emails Files Notes (0) Audit logs" at bounding box center [480, 75] width 960 height 20
click at [367, 404] on div "5 Review return Instructions Description Edit description Attach draft CT1 & 46…" at bounding box center [640, 282] width 640 height 394
click at [337, 50] on link "23 Sep 2025" at bounding box center [317, 51] width 45 height 11
click at [355, 359] on div "5 Review return Instructions Description Edit description Attach draft CT1 & 46…" at bounding box center [640, 282] width 640 height 394
click at [96, 18] on link "Work" at bounding box center [102, 15] width 18 height 10
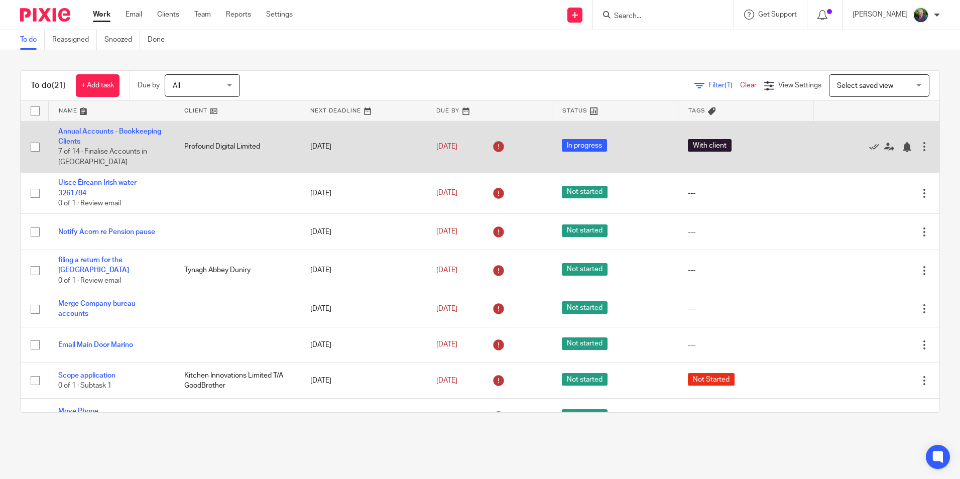
click at [104, 137] on td "Annual Accounts - Bookkeeping Clients 7 of 14 · Finalise Accounts in BAP" at bounding box center [111, 147] width 126 height 52
click at [91, 139] on link "Annual Accounts - Bookkeeping Clients" at bounding box center [109, 136] width 103 height 17
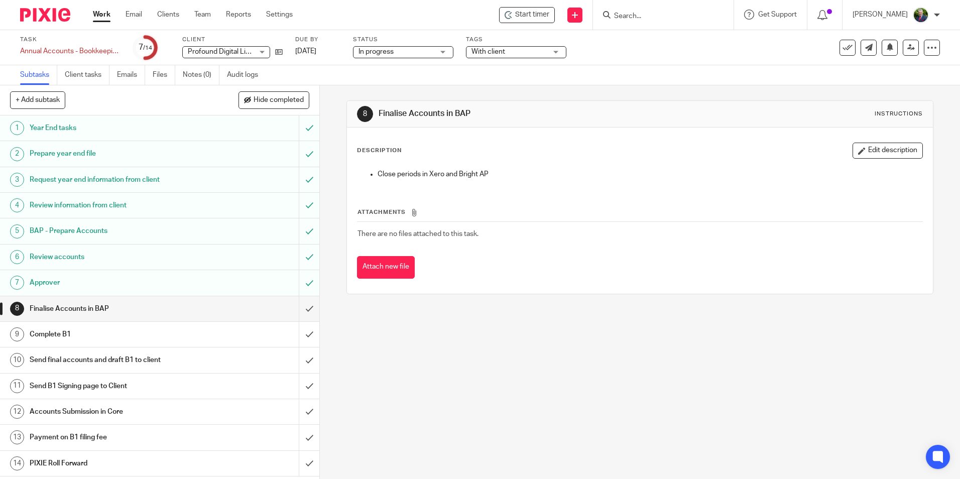
click at [284, 51] on div "Task Annual Accounts - Bookkeeping Clients Save Annual Accounts - Bookkeeping C…" at bounding box center [403, 48] width 766 height 24
click at [279, 52] on icon at bounding box center [279, 52] width 8 height 8
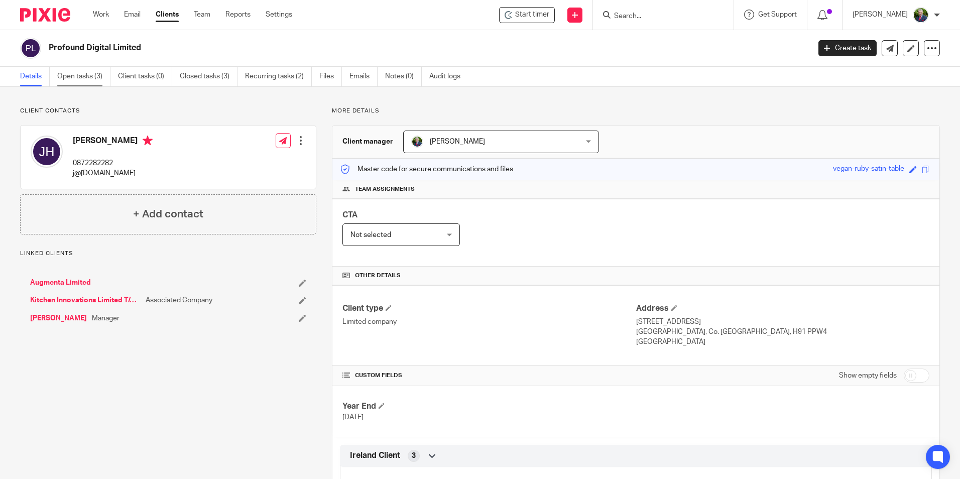
click at [92, 73] on link "Open tasks (3)" at bounding box center [83, 77] width 53 height 20
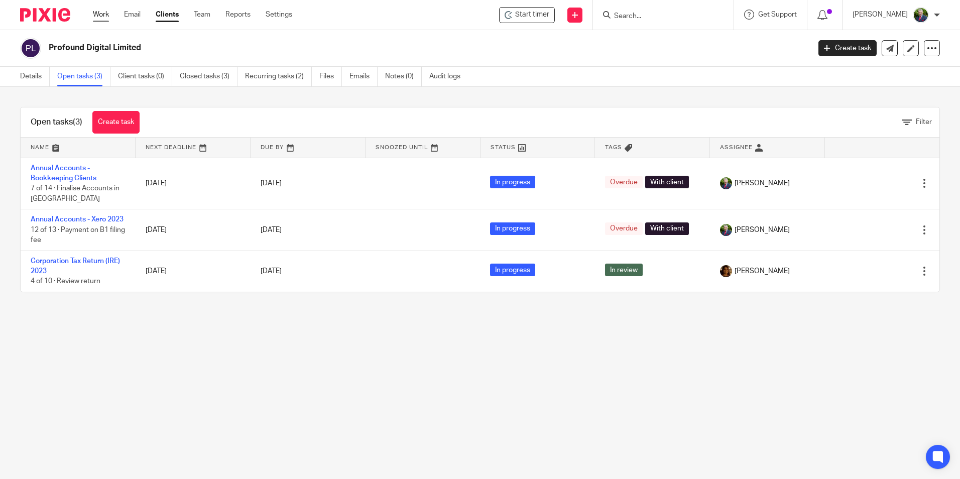
click at [102, 13] on link "Work" at bounding box center [101, 15] width 16 height 10
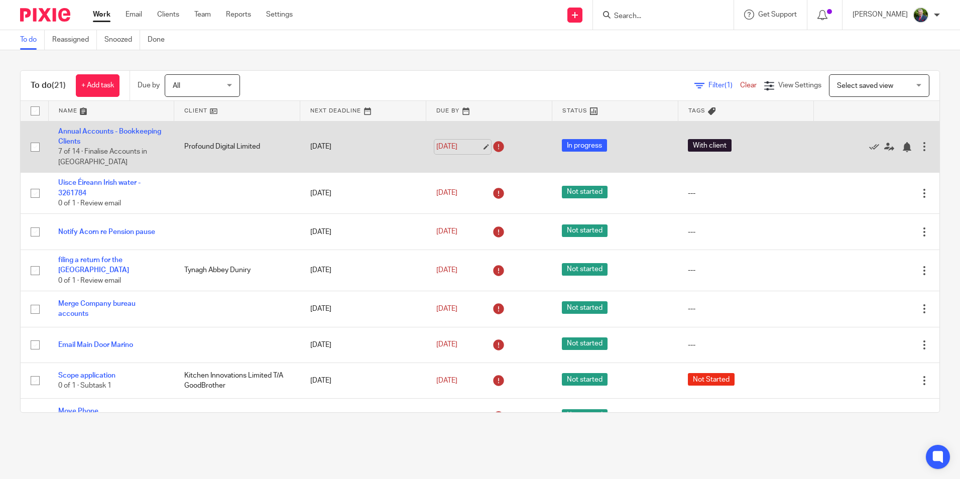
click at [471, 146] on link "[DATE]" at bounding box center [458, 147] width 45 height 11
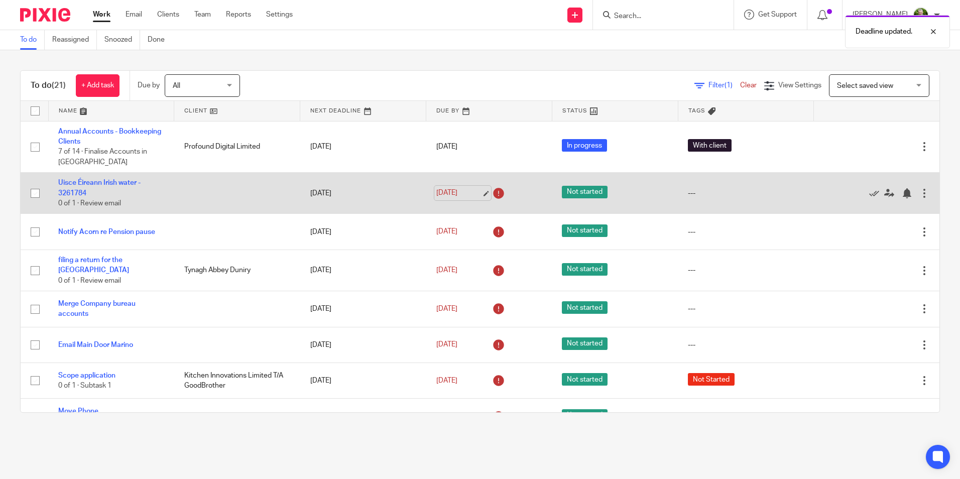
click at [474, 192] on link "[DATE]" at bounding box center [458, 193] width 45 height 11
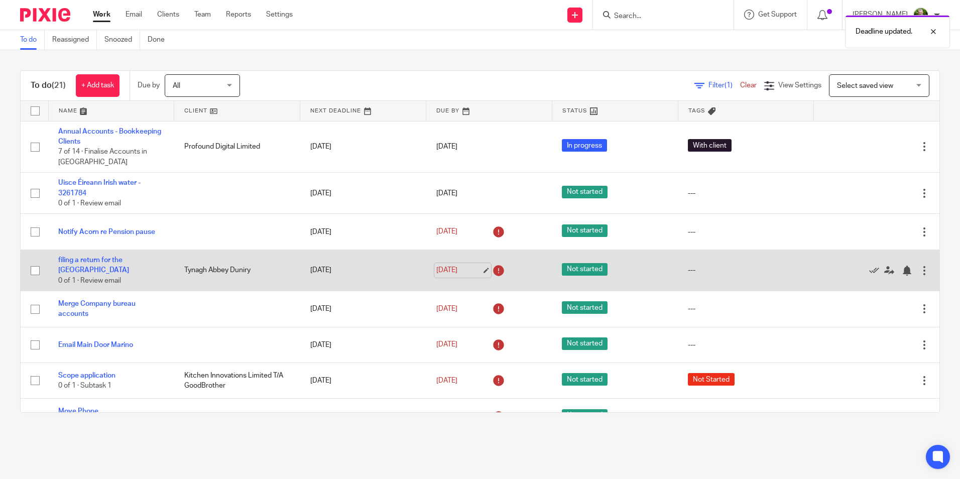
click at [458, 270] on link "[DATE]" at bounding box center [458, 270] width 45 height 11
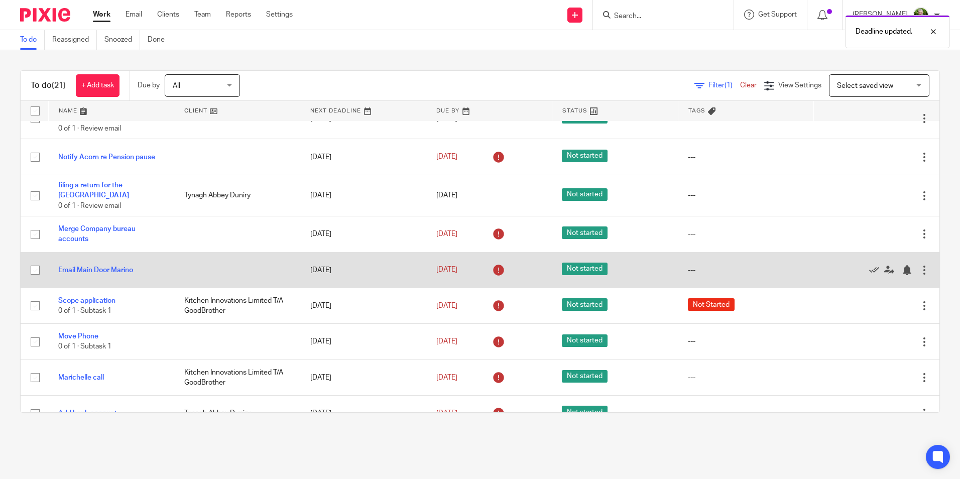
scroll to position [100, 0]
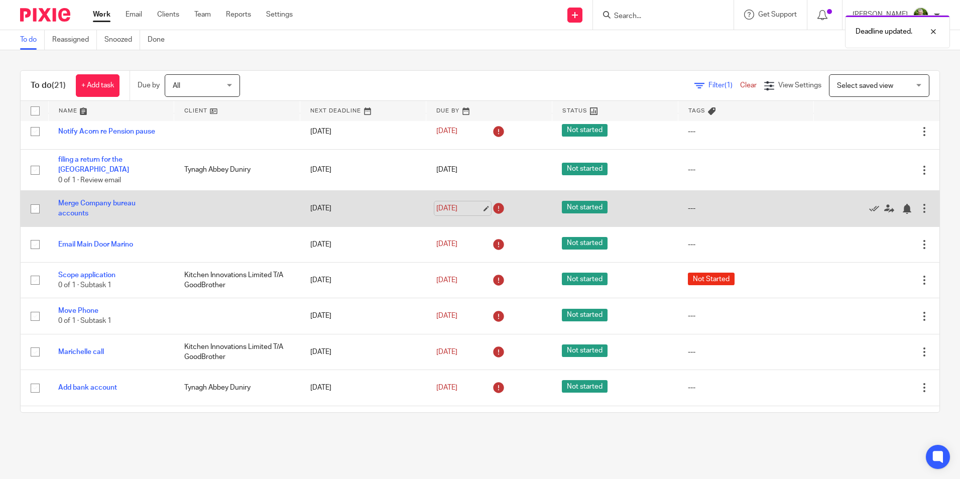
click at [472, 207] on link "16 Sep 2025" at bounding box center [458, 208] width 45 height 11
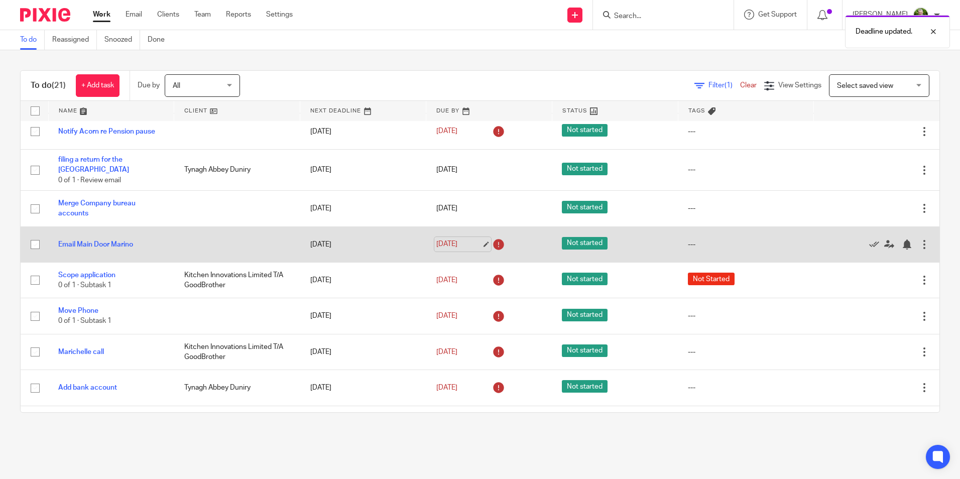
click at [475, 240] on link "16 Sep 2025" at bounding box center [458, 244] width 45 height 11
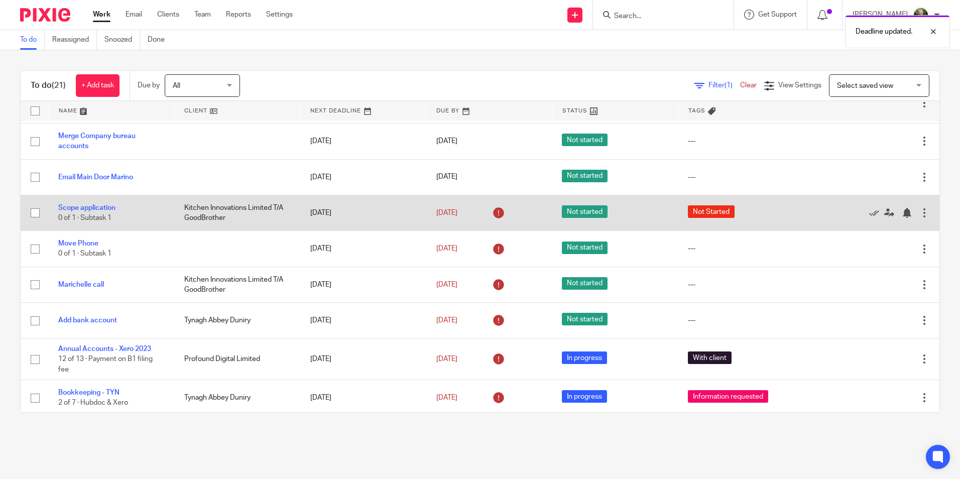
scroll to position [201, 0]
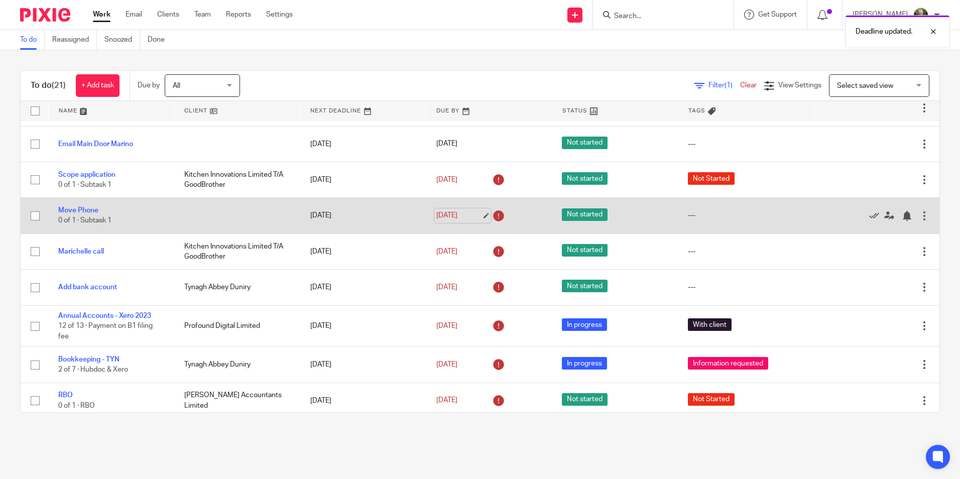
click at [468, 216] on link "16 Sep 2025" at bounding box center [458, 215] width 45 height 11
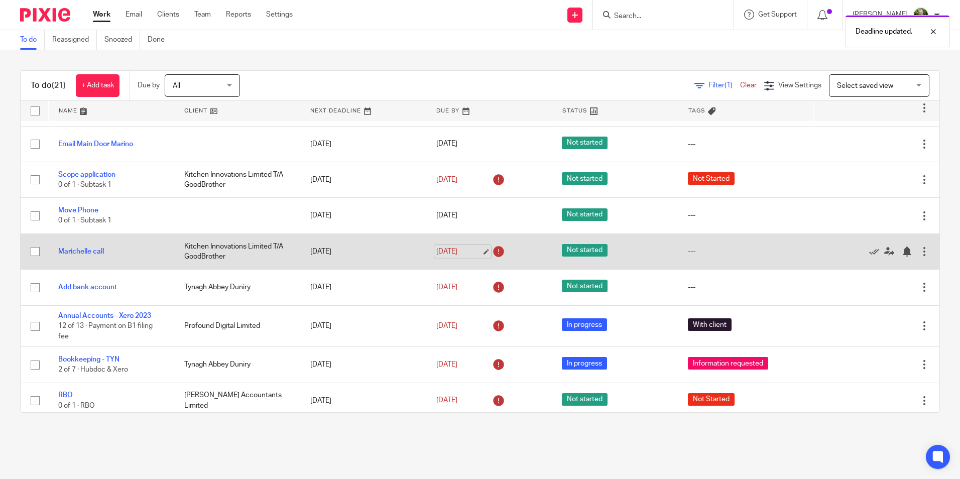
click at [467, 249] on link "16 Sep 2025" at bounding box center [458, 251] width 45 height 11
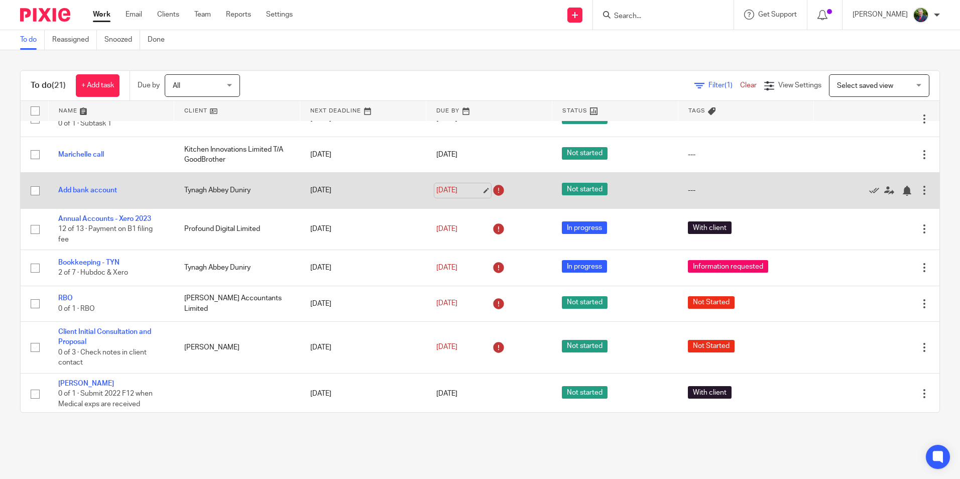
scroll to position [301, 0]
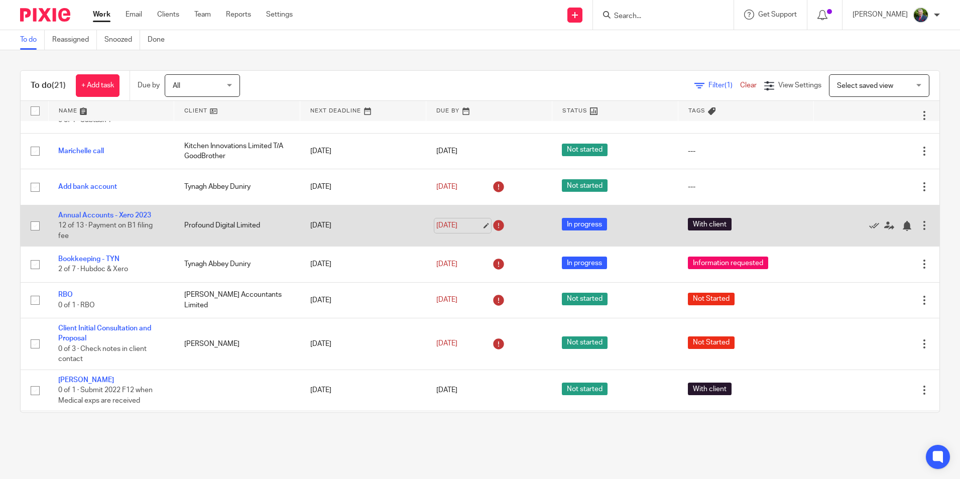
click at [469, 225] on link "17 Sep 2025" at bounding box center [458, 225] width 45 height 11
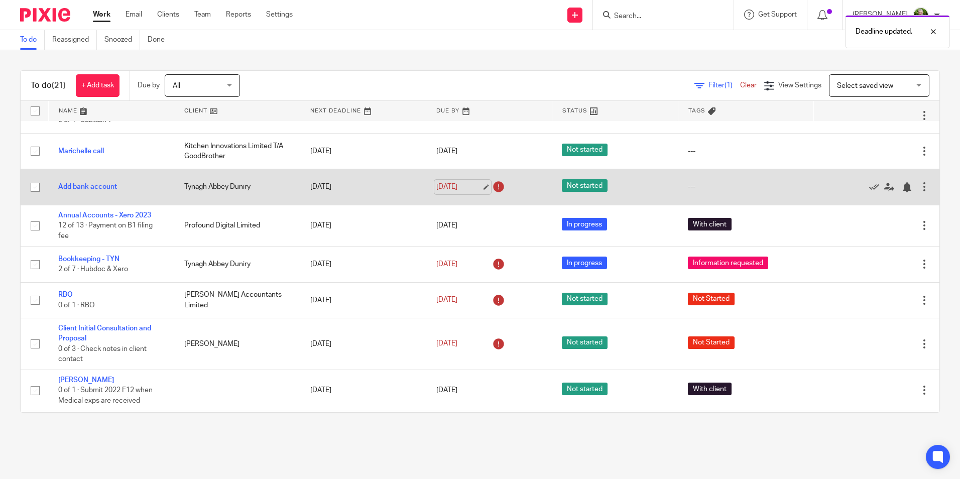
click at [468, 189] on link "16 Sep 2025" at bounding box center [458, 187] width 45 height 11
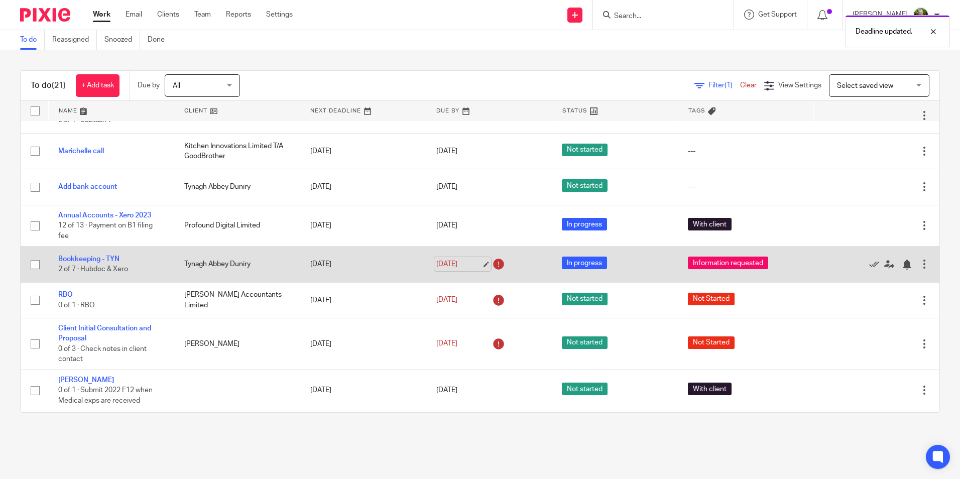
click at [477, 263] on link "17 Sep 2025" at bounding box center [458, 264] width 45 height 11
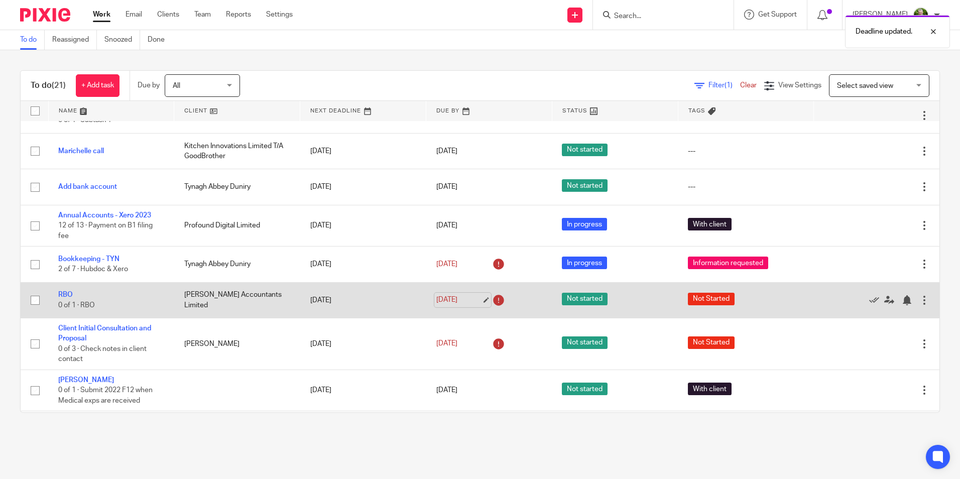
click at [466, 300] on link "[DATE]" at bounding box center [458, 300] width 45 height 11
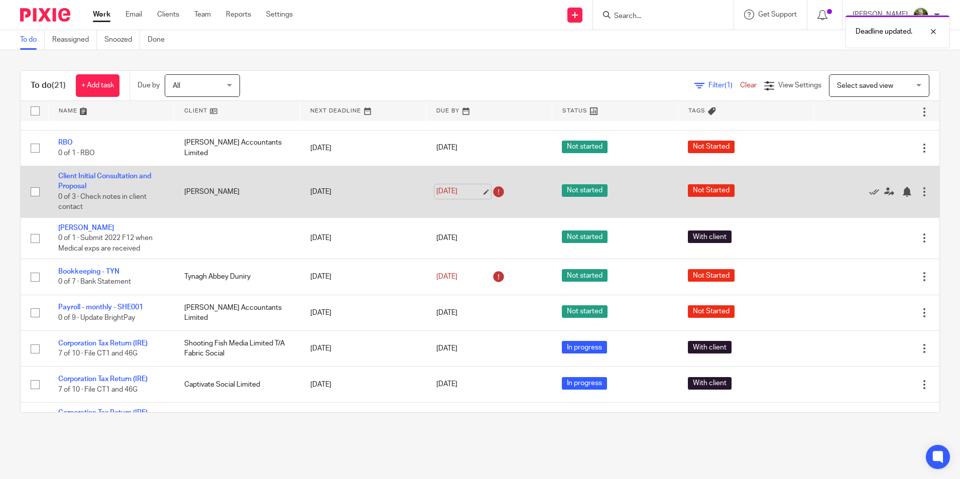
scroll to position [452, 0]
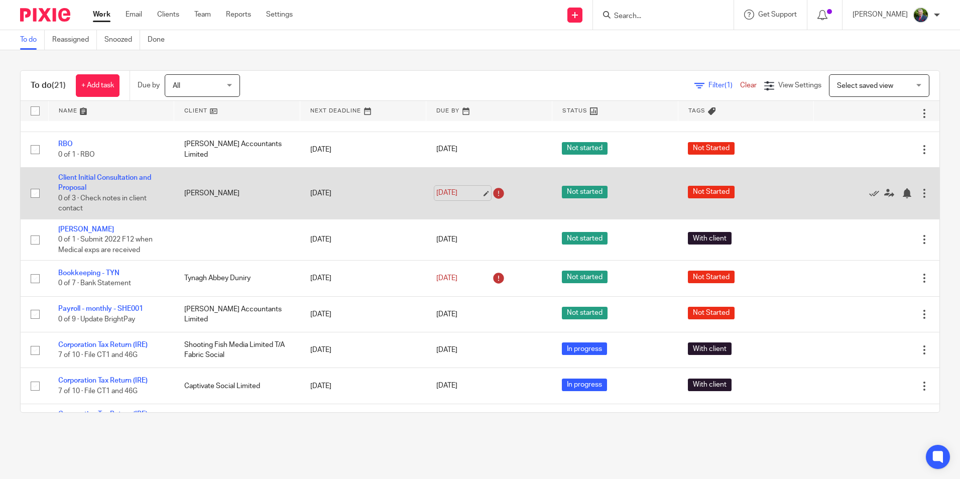
click at [469, 192] on link "[DATE]" at bounding box center [458, 193] width 45 height 11
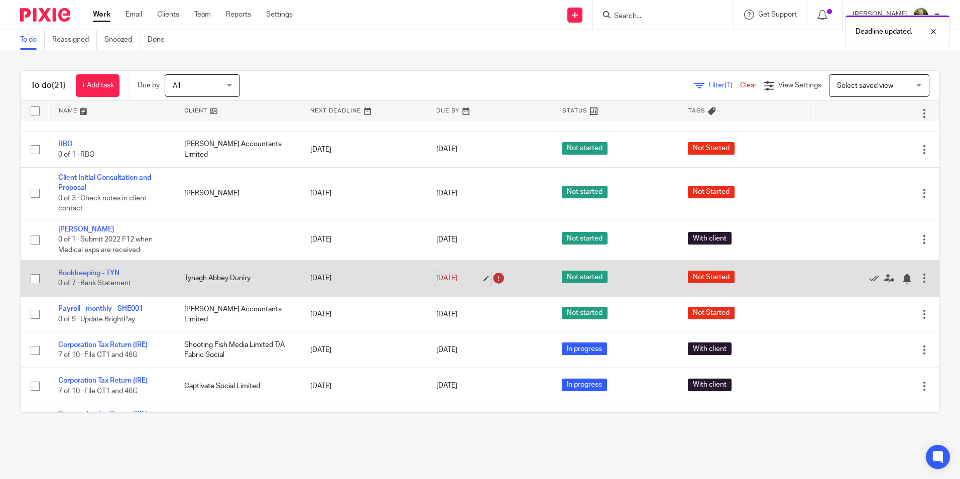
click at [456, 281] on link "18 Sep 2025" at bounding box center [458, 278] width 45 height 11
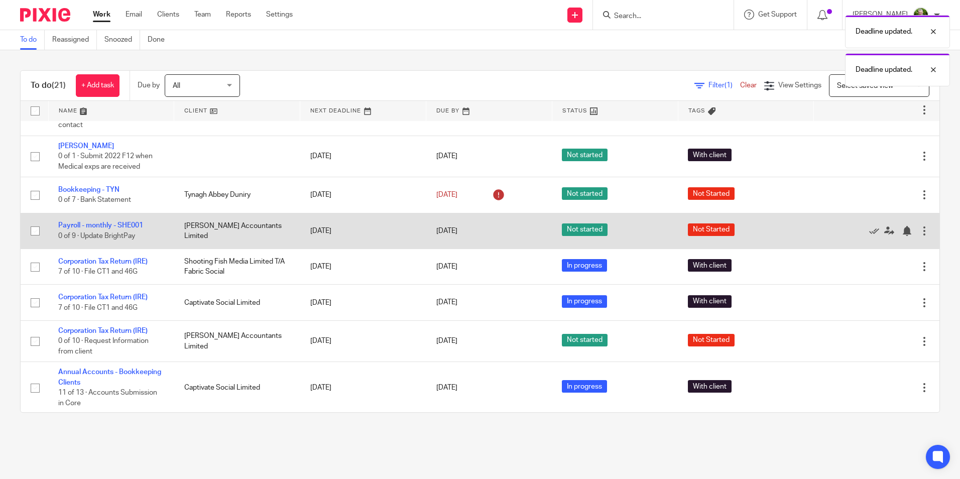
scroll to position [536, 0]
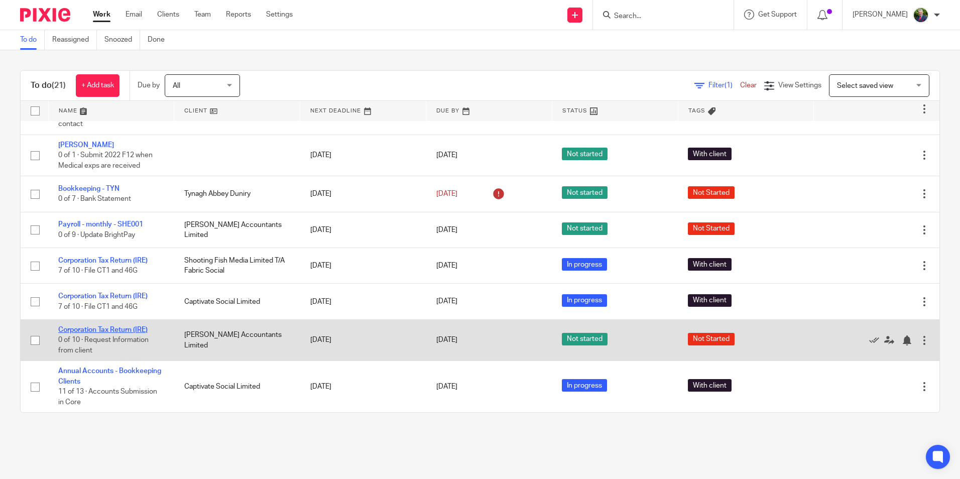
click at [136, 331] on link "Corporation Tax Return (IRE)" at bounding box center [102, 329] width 89 height 7
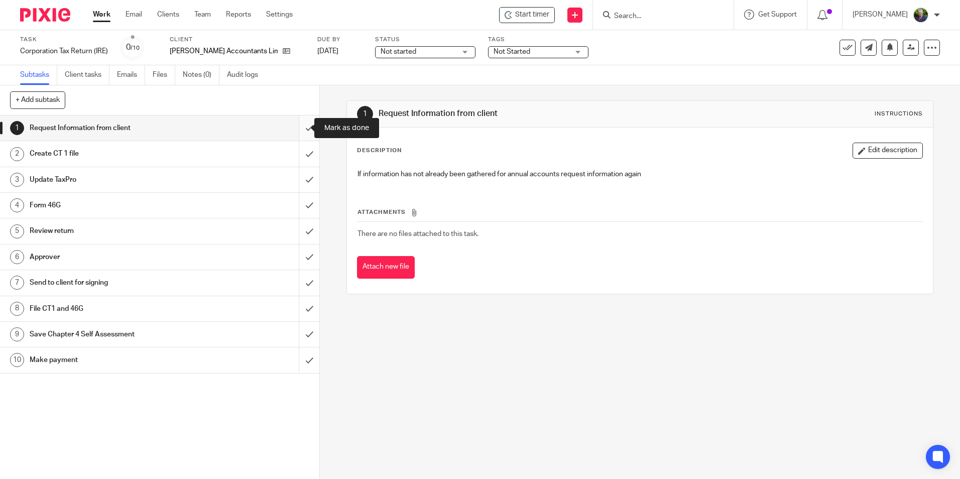
click at [300, 127] on input "submit" at bounding box center [159, 127] width 319 height 25
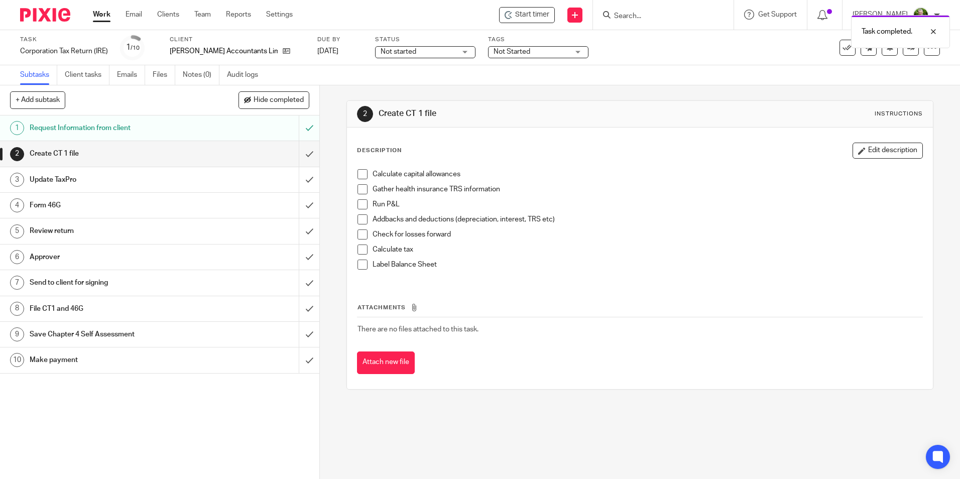
click at [413, 54] on span "Not started" at bounding box center [417, 52] width 75 height 11
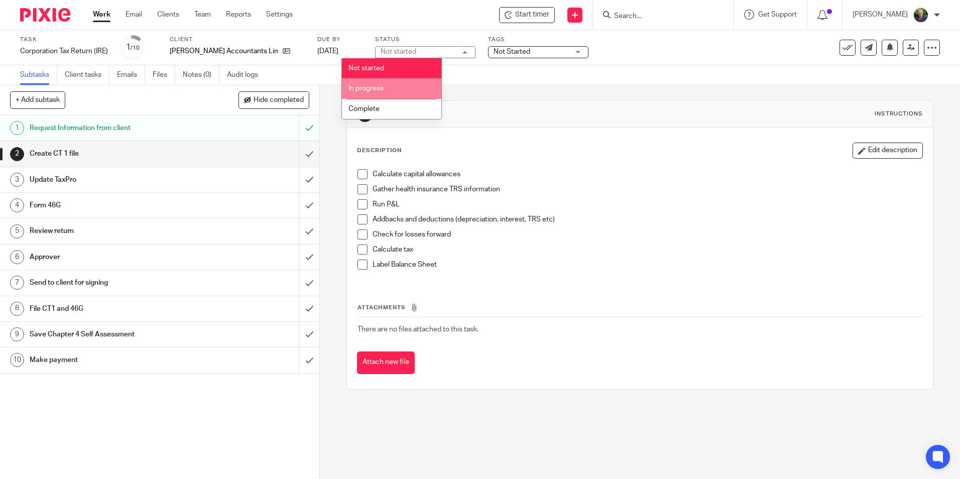
click at [391, 86] on li "In progress" at bounding box center [391, 88] width 99 height 21
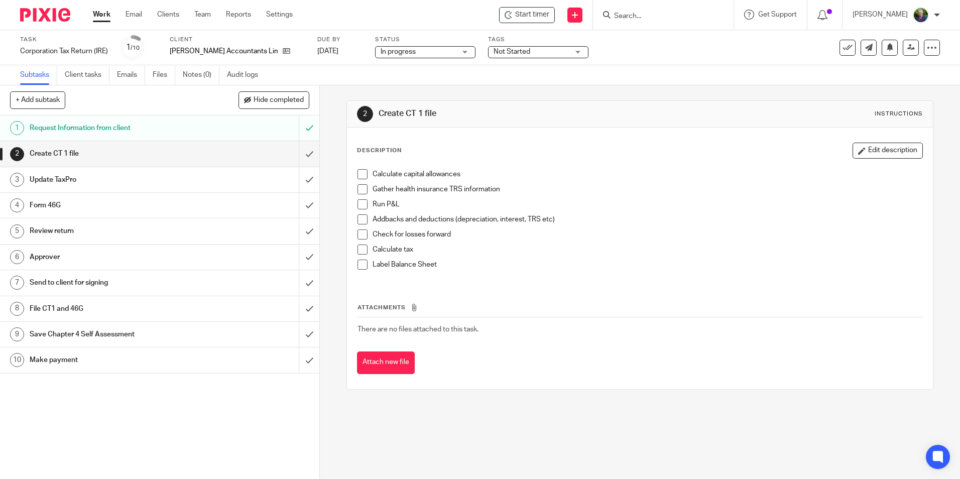
click at [522, 52] on span "Not Started" at bounding box center [530, 52] width 75 height 11
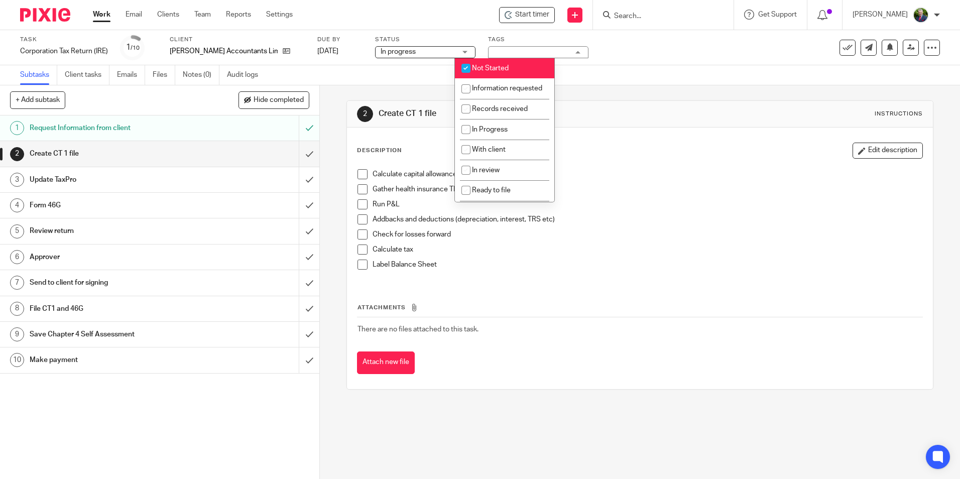
click at [467, 69] on input "checkbox" at bounding box center [465, 68] width 19 height 19
checkbox input "false"
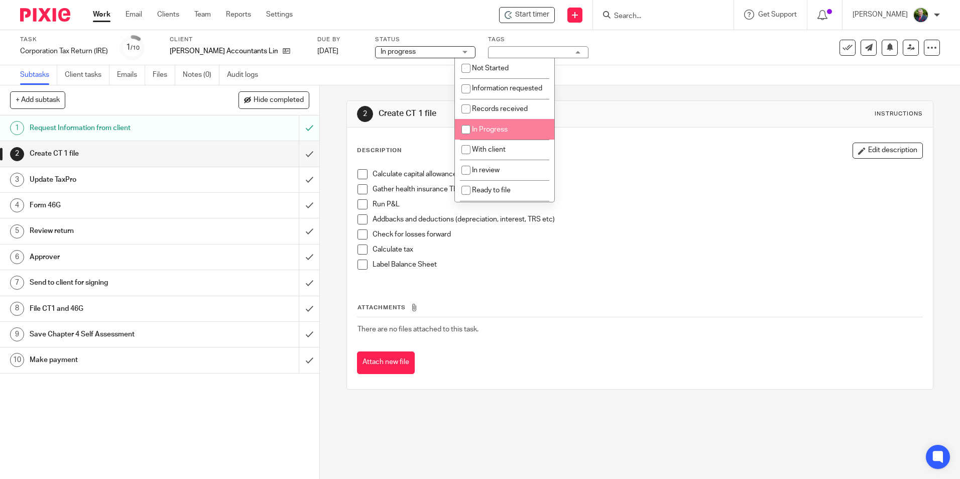
click at [464, 138] on input "checkbox" at bounding box center [465, 129] width 19 height 19
checkbox input "true"
click at [602, 114] on h1 "Create CT 1 file" at bounding box center [519, 113] width 283 height 11
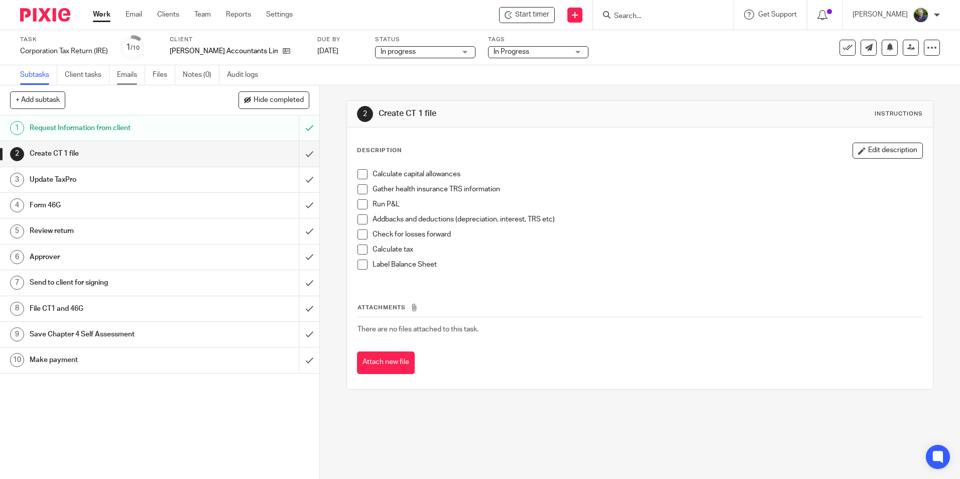
click at [124, 75] on link "Emails" at bounding box center [131, 75] width 28 height 20
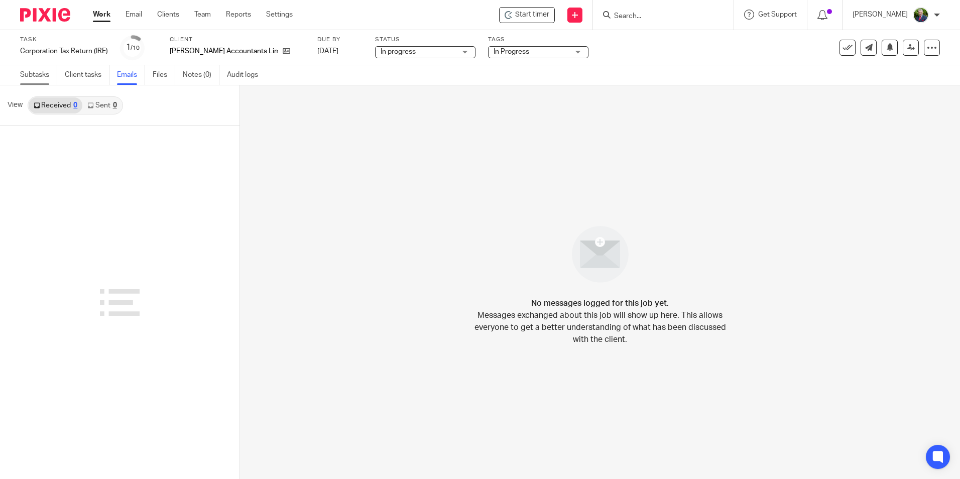
click at [41, 74] on link "Subtasks" at bounding box center [38, 75] width 37 height 20
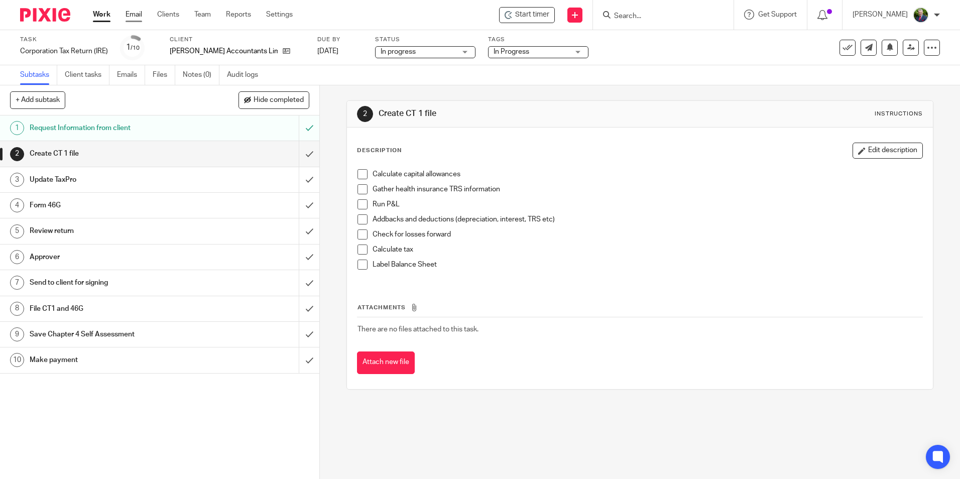
click at [133, 13] on link "Email" at bounding box center [133, 15] width 17 height 10
